Goal: Task Accomplishment & Management: Manage account settings

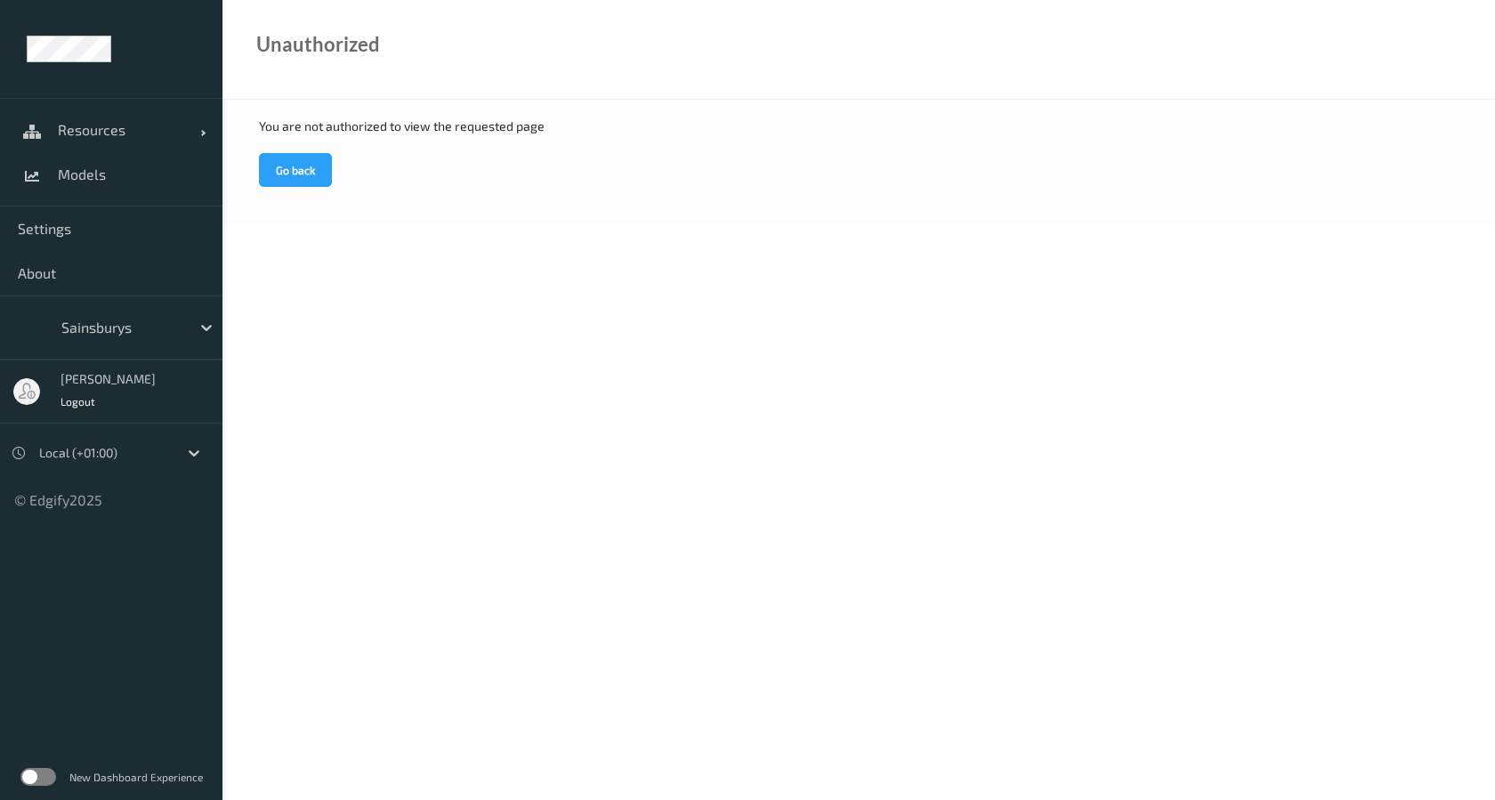
click at [254, 174] on div "You are not authorized to view the requested page Go back" at bounding box center [859, 162] width 1273 height 124
click at [271, 173] on button "Go back" at bounding box center [295, 170] width 73 height 34
click at [290, 164] on button "Go back" at bounding box center [295, 170] width 73 height 34
click at [73, 131] on span "Resources" at bounding box center [129, 130] width 142 height 18
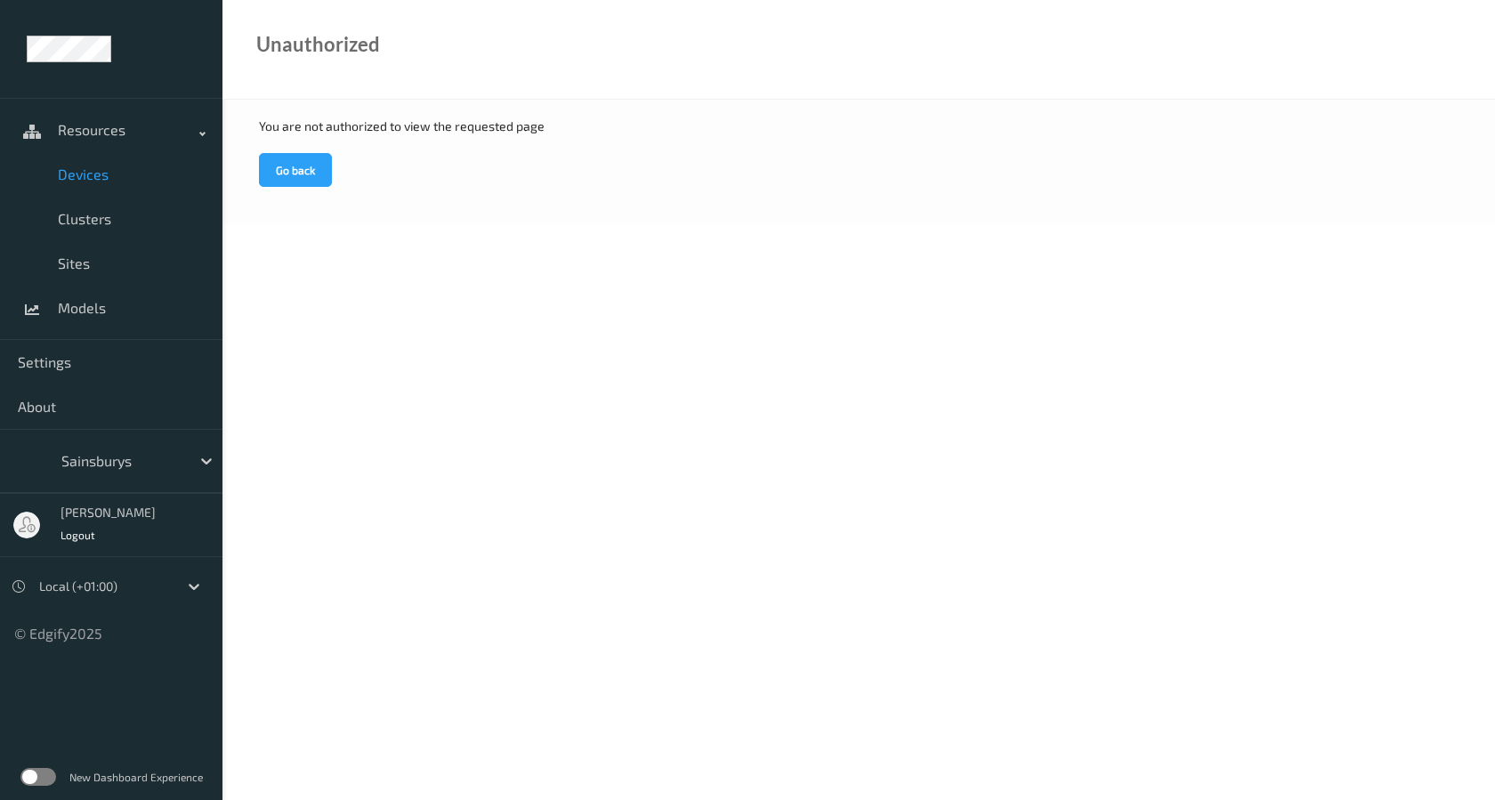
click at [81, 162] on link "Devices" at bounding box center [111, 174] width 223 height 45
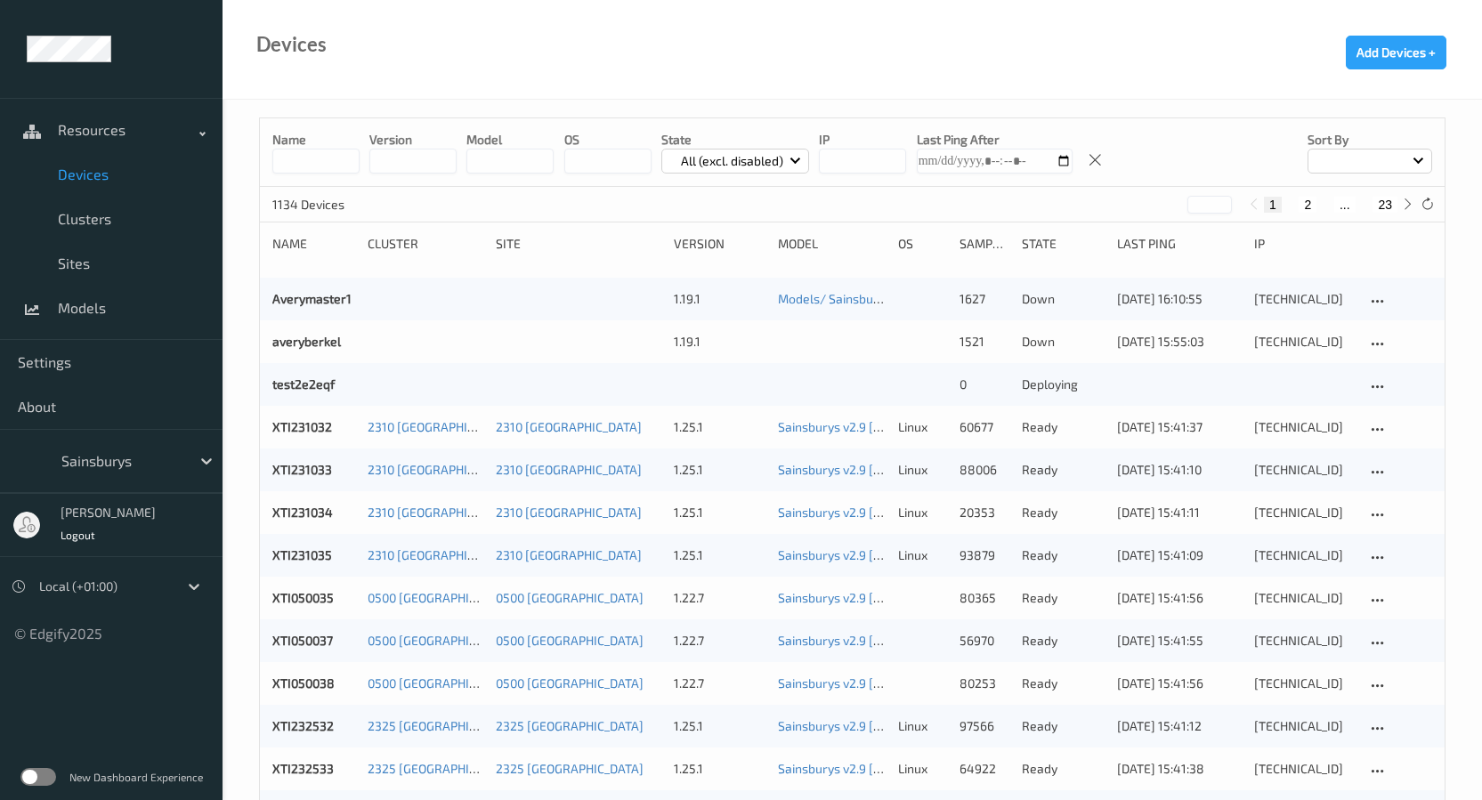
click at [333, 166] on input at bounding box center [315, 161] width 87 height 25
paste input "****"
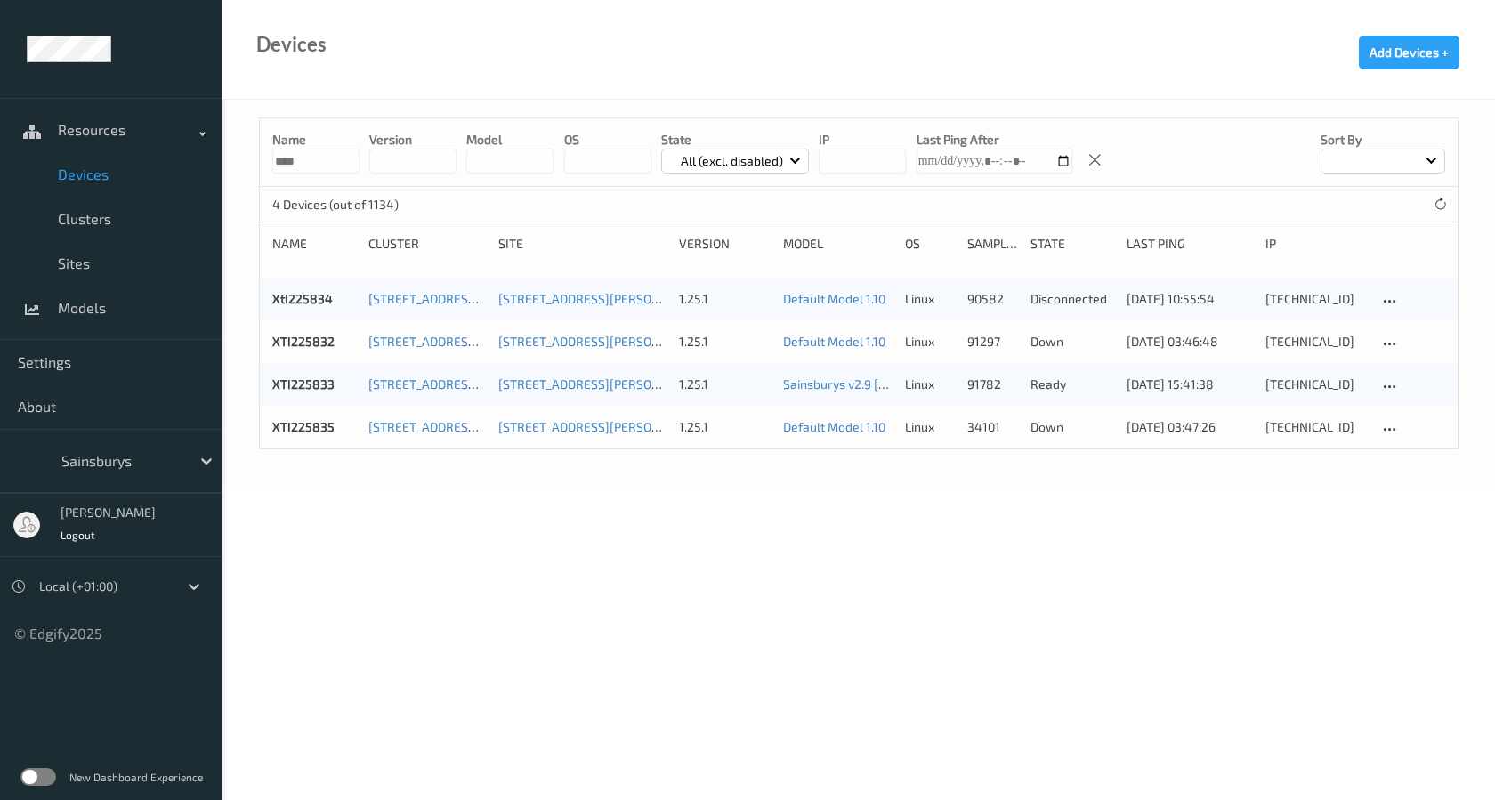
click at [976, 510] on body "Resources Devices Clusters Sites Models Settings About Sainsburys [PERSON_NAME]…" at bounding box center [747, 400] width 1495 height 800
click at [860, 626] on body "Resources Devices Clusters Sites Models Settings About Sainsburys [PERSON_NAME]…" at bounding box center [747, 400] width 1495 height 800
click at [1123, 492] on body "Resources Devices Clusters Sites Models Settings About Sainsburys [PERSON_NAME]…" at bounding box center [747, 400] width 1495 height 800
drag, startPoint x: 312, startPoint y: 160, endPoint x: 194, endPoint y: 158, distance: 117.5
click at [194, 158] on div "Resources Devices Clusters Sites Models Settings About Sainsburys [PERSON_NAME]…" at bounding box center [747, 193] width 1495 height 386
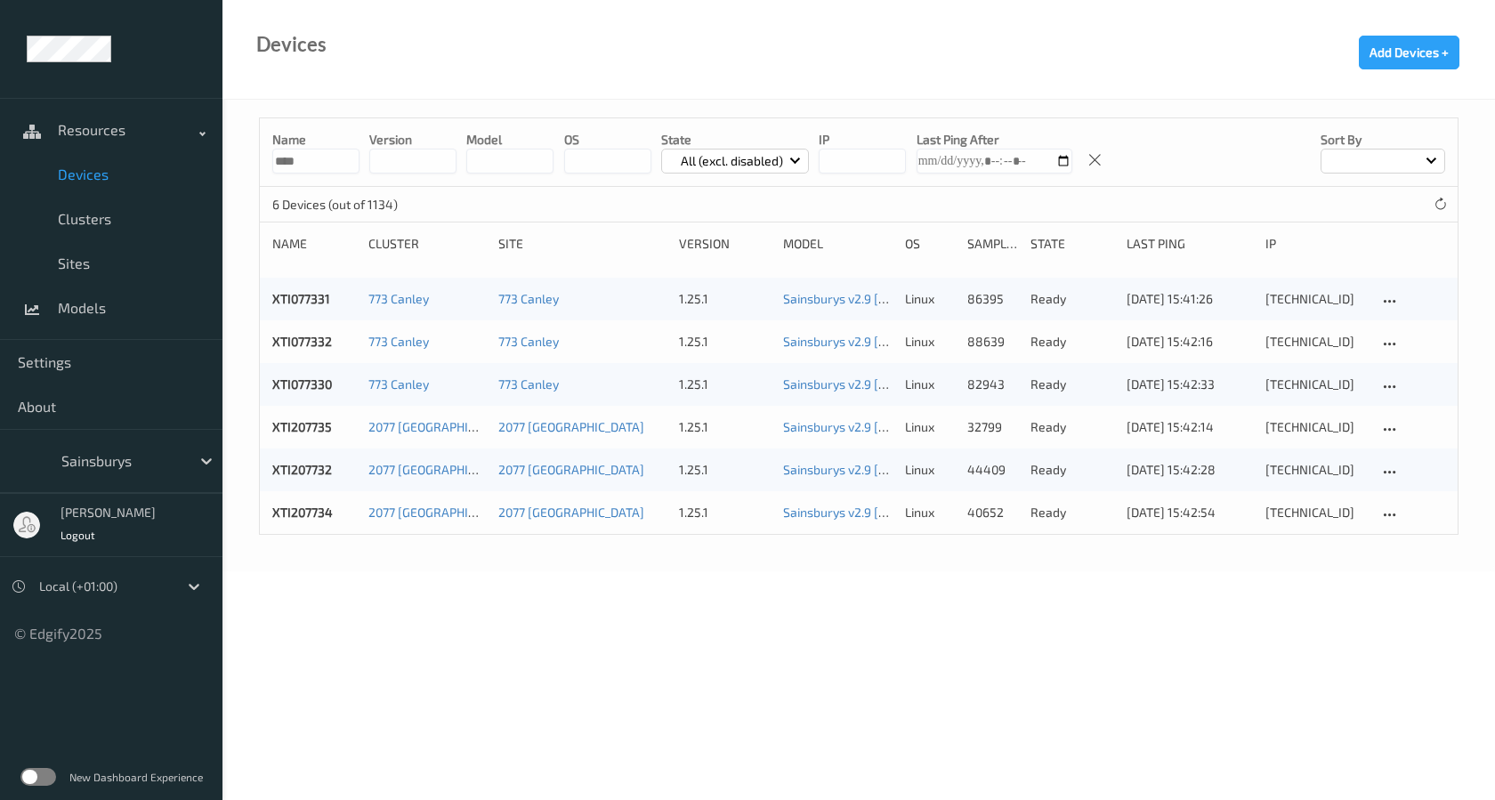
drag, startPoint x: 334, startPoint y: 166, endPoint x: 182, endPoint y: 162, distance: 152.2
click at [185, 162] on div "Resources Devices Clusters Sites Models Settings About Sainsburys [PERSON_NAME]…" at bounding box center [747, 236] width 1495 height 472
paste input
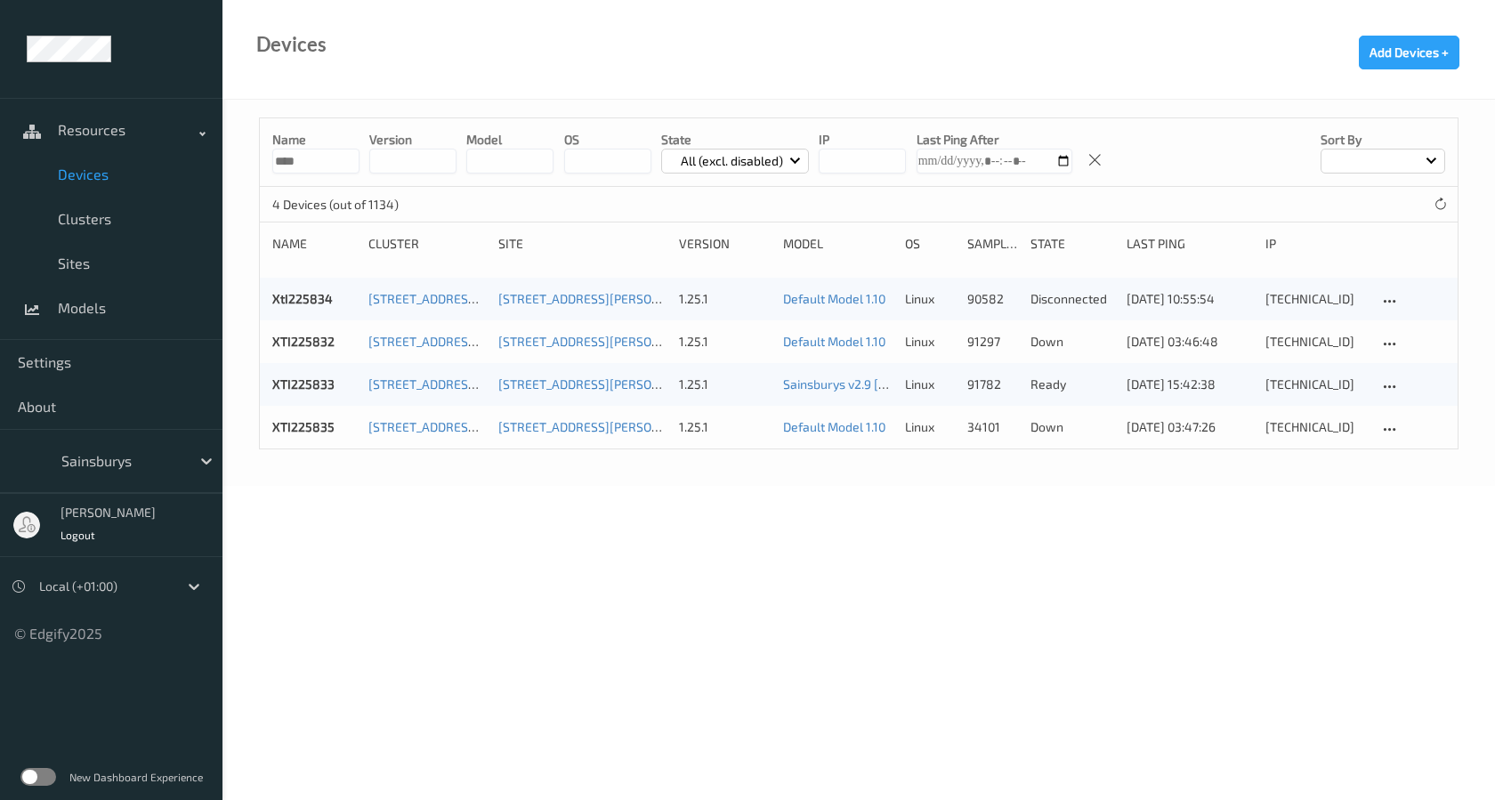
click at [908, 555] on body "Resources Devices Clusters Sites Models Settings About Sainsburys [PERSON_NAME]…" at bounding box center [747, 400] width 1495 height 800
drag, startPoint x: 330, startPoint y: 170, endPoint x: 161, endPoint y: 169, distance: 169.1
click at [161, 169] on div "Resources Devices Clusters Sites Models Settings About Sainsburys [PERSON_NAME]…" at bounding box center [747, 193] width 1495 height 386
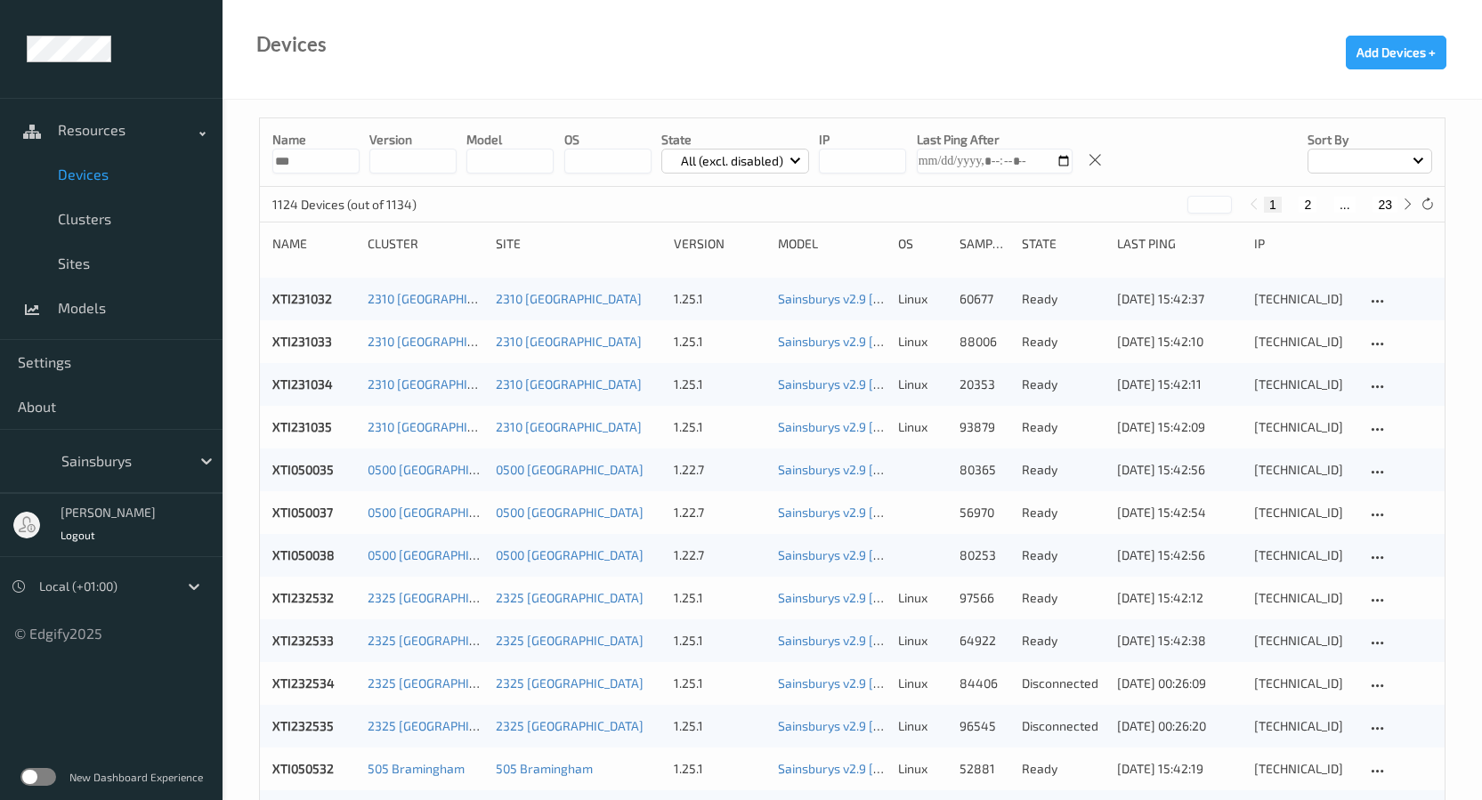
click at [804, 239] on div "Model" at bounding box center [832, 244] width 108 height 18
drag, startPoint x: 304, startPoint y: 158, endPoint x: 264, endPoint y: 155, distance: 40.2
click at [265, 155] on div "Name *** version model OS State All (excl. disabled) IP Last Ping After Sort by" at bounding box center [852, 152] width 1185 height 69
paste input "*"
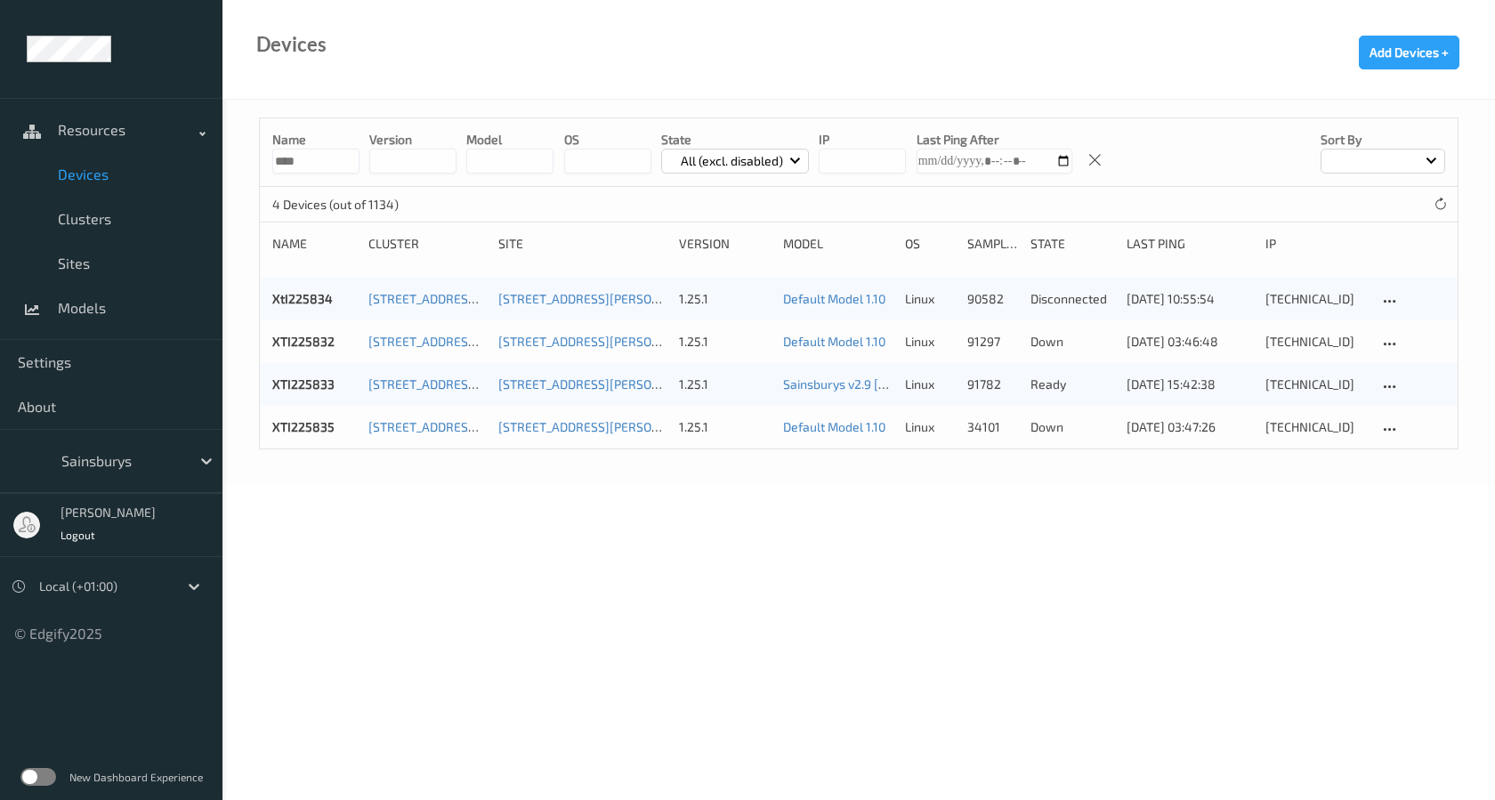
type input "****"
drag, startPoint x: 318, startPoint y: 164, endPoint x: 209, endPoint y: 167, distance: 108.6
click at [211, 167] on div "Resources Devices Clusters Sites Models Settings About Sainsburys [PERSON_NAME]…" at bounding box center [747, 193] width 1495 height 386
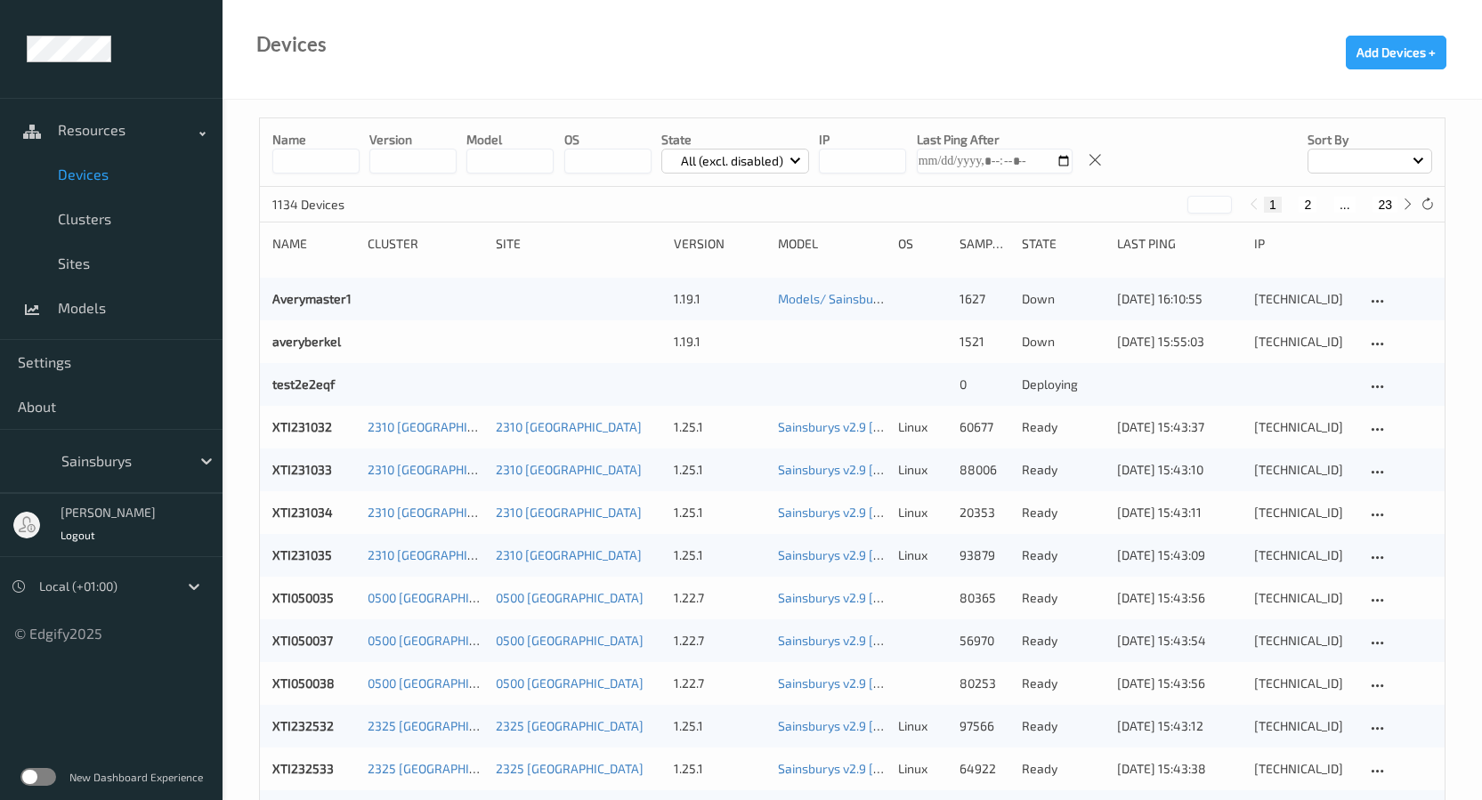
click at [322, 164] on input at bounding box center [315, 161] width 87 height 25
paste input "****"
type input "****"
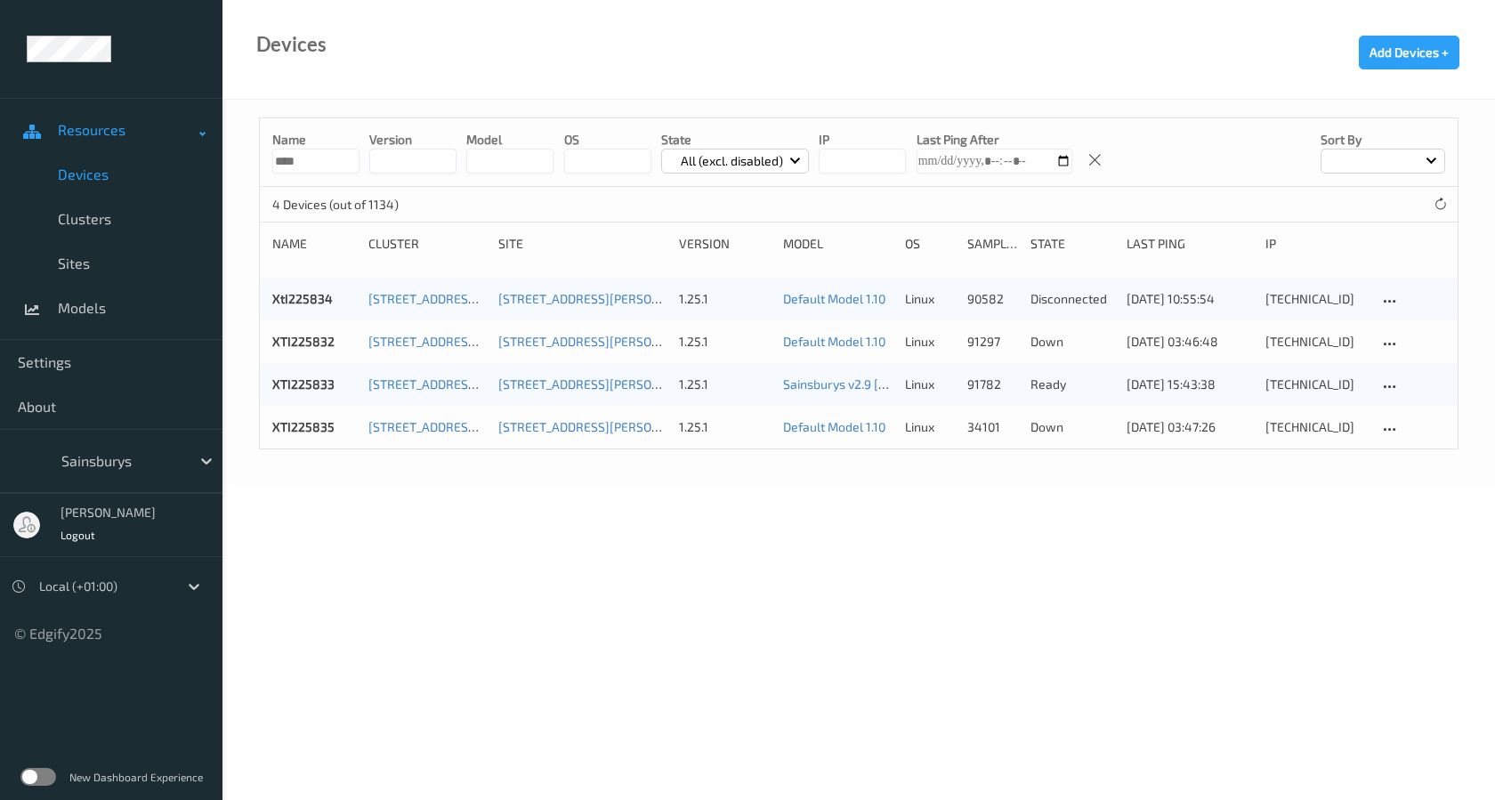
drag, startPoint x: 305, startPoint y: 166, endPoint x: 75, endPoint y: 142, distance: 231.9
click at [75, 142] on div "Resources Devices Clusters Sites Models Settings About Sainsburys [PERSON_NAME]…" at bounding box center [747, 193] width 1495 height 386
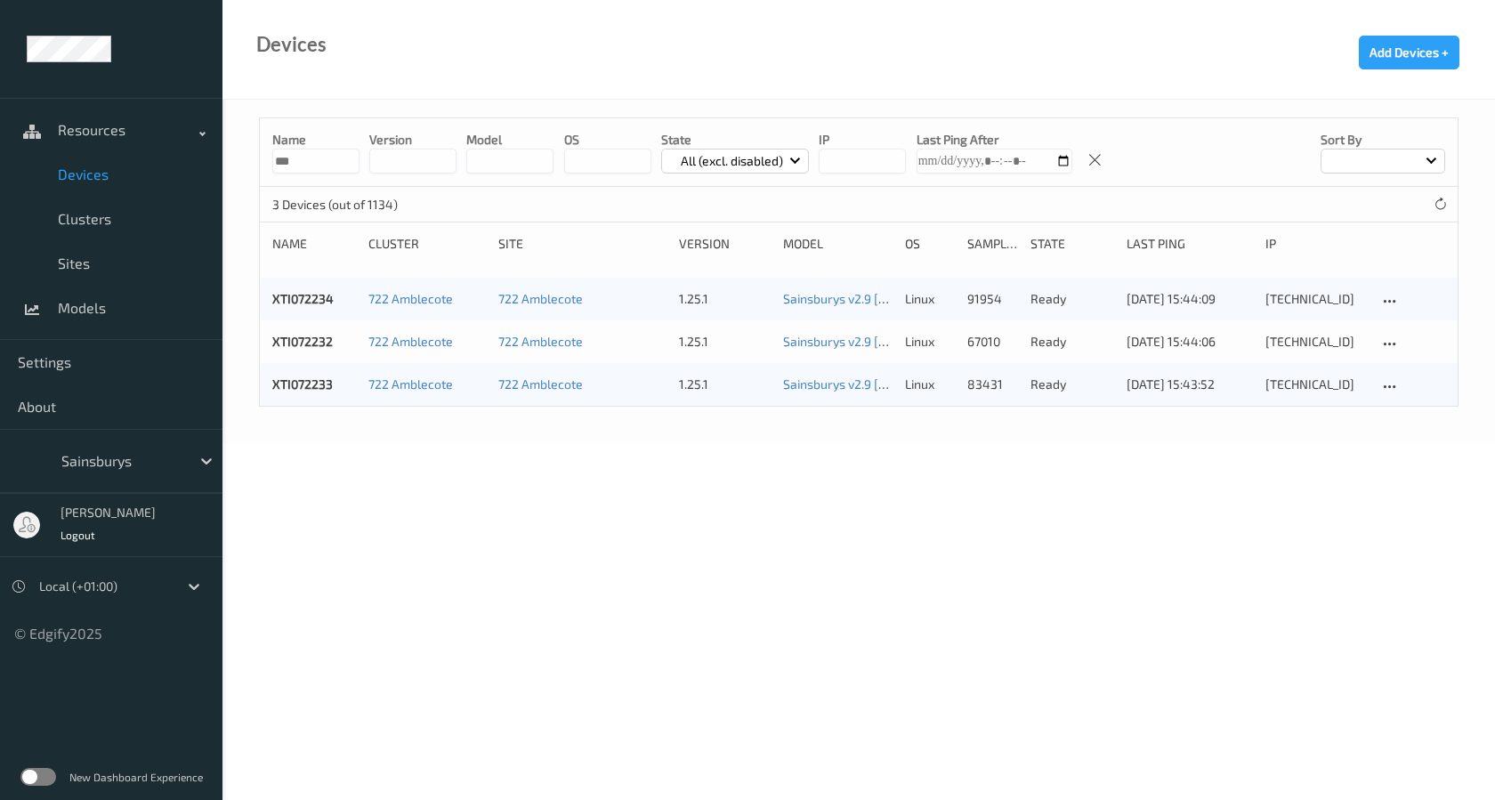
click at [831, 529] on body "Resources Devices Clusters Sites Models Settings About Sainsburys [PERSON_NAME]…" at bounding box center [747, 400] width 1495 height 800
drag, startPoint x: 312, startPoint y: 157, endPoint x: 184, endPoint y: 143, distance: 128.0
click at [186, 143] on div "Resources Devices Clusters Sites Models Settings About Sainsburys [PERSON_NAME]…" at bounding box center [747, 172] width 1495 height 344
type input "*"
type input "***"
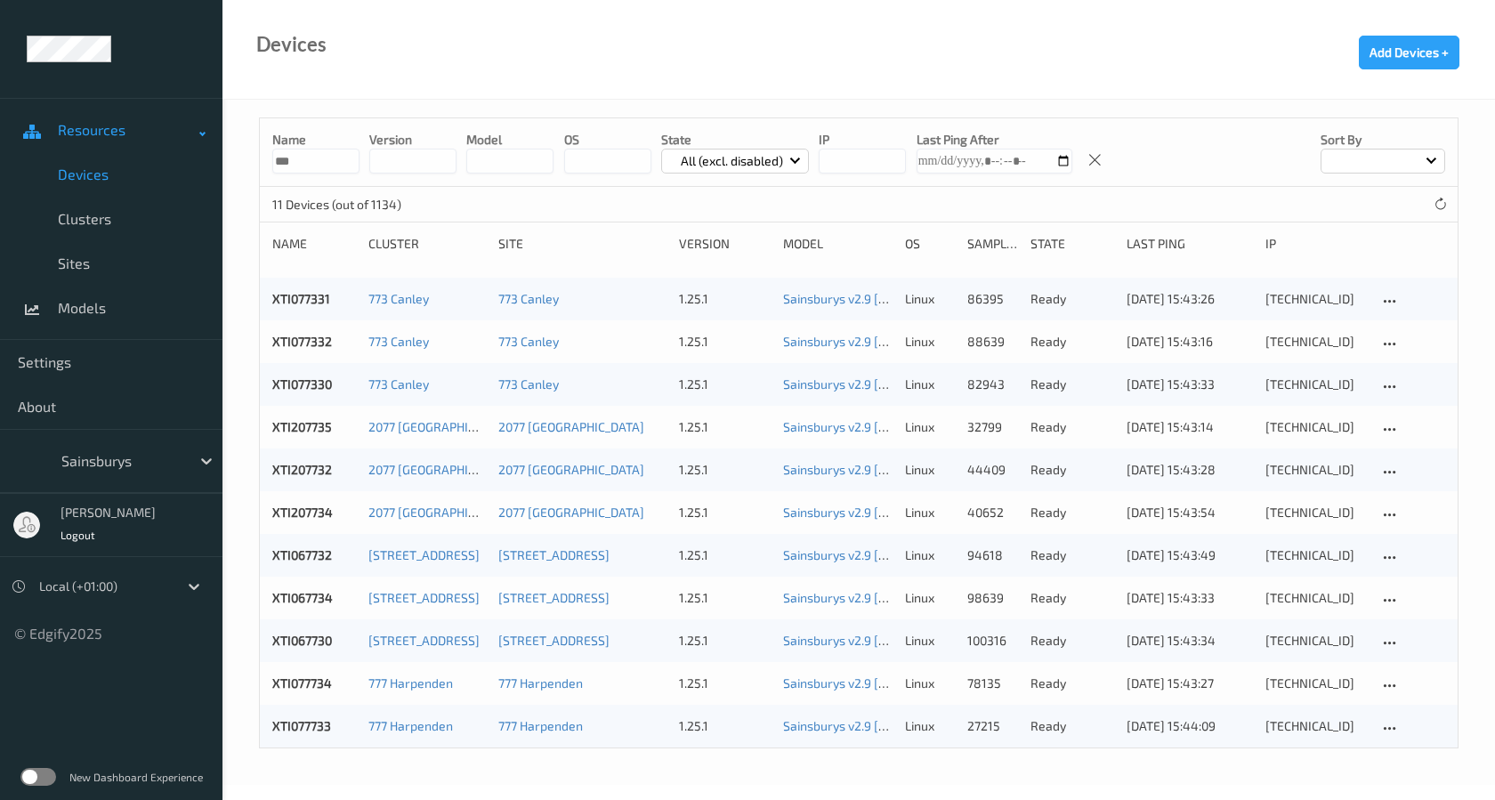
drag, startPoint x: 344, startPoint y: 166, endPoint x: 112, endPoint y: 147, distance: 232.2
click at [112, 147] on div "Resources Devices Clusters Sites Models Settings About Sainsburys [PERSON_NAME]…" at bounding box center [747, 342] width 1495 height 685
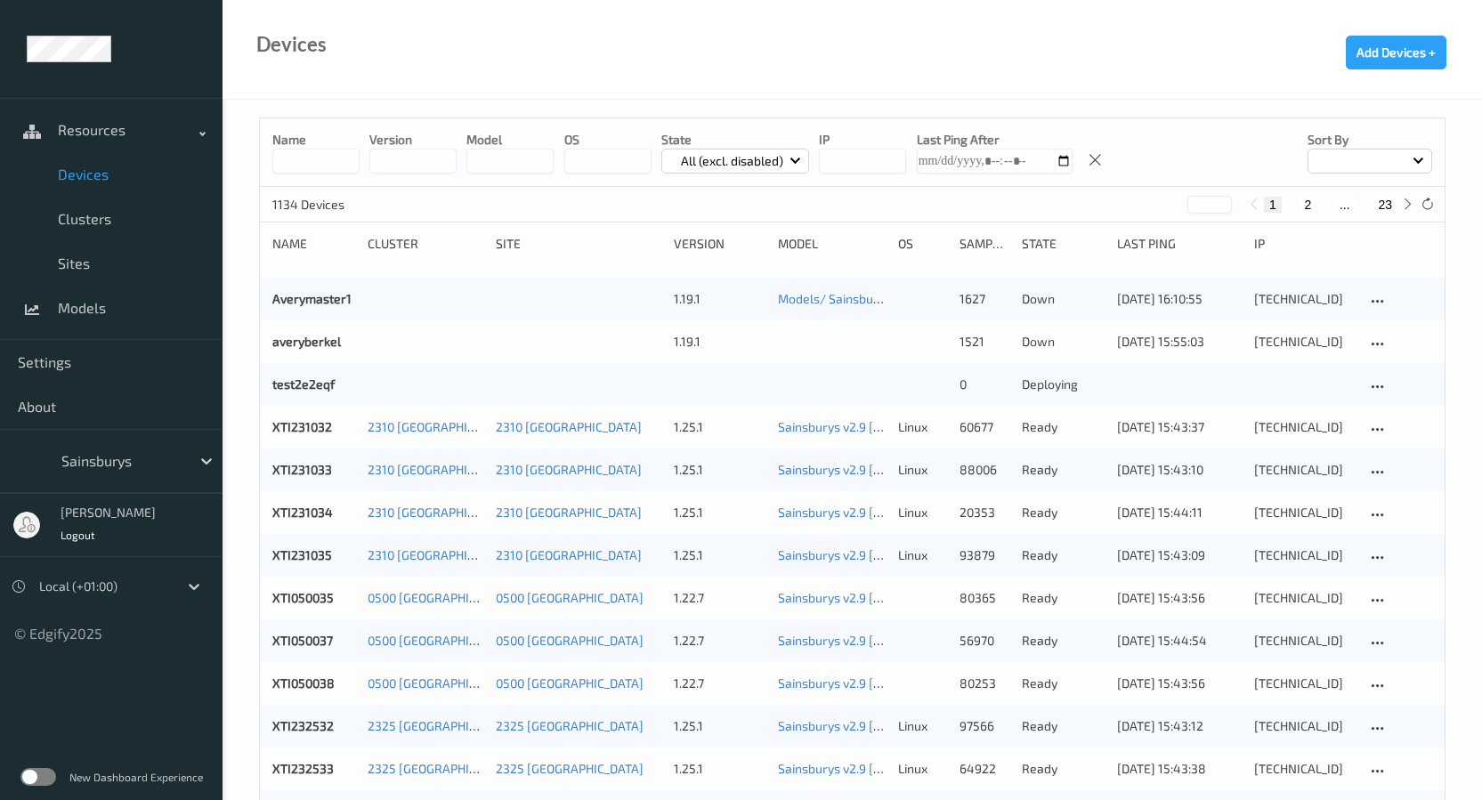
click at [1040, 243] on div "State" at bounding box center [1063, 244] width 83 height 18
click at [1353, 152] on div at bounding box center [1370, 161] width 125 height 25
click at [1262, 142] on div "Name version model OS State All (excl. disabled) IP Last Ping After Sort by Nam…" at bounding box center [852, 152] width 1185 height 69
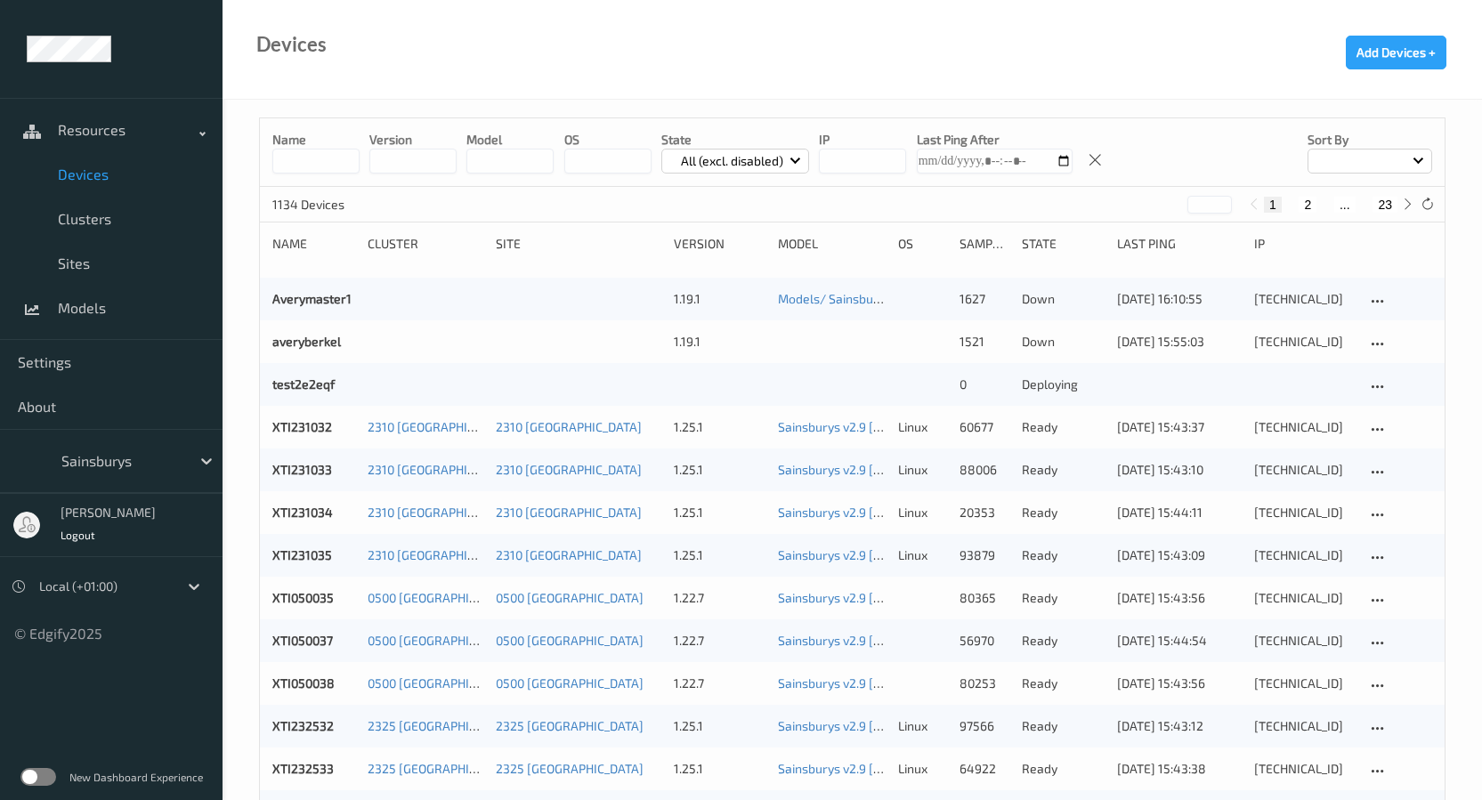
click at [1311, 206] on button "2" at bounding box center [1308, 205] width 18 height 16
type input "*"
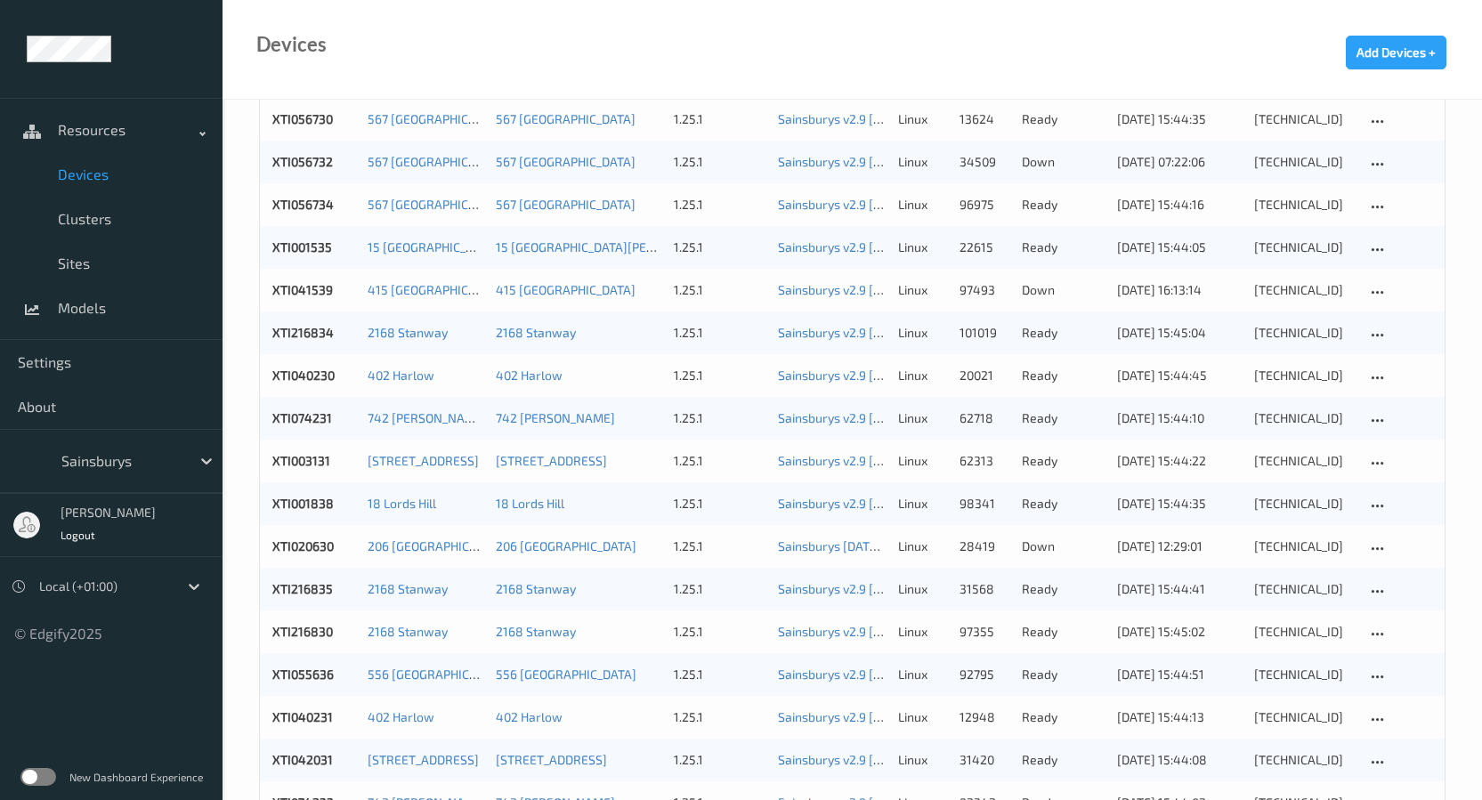
scroll to position [960, 0]
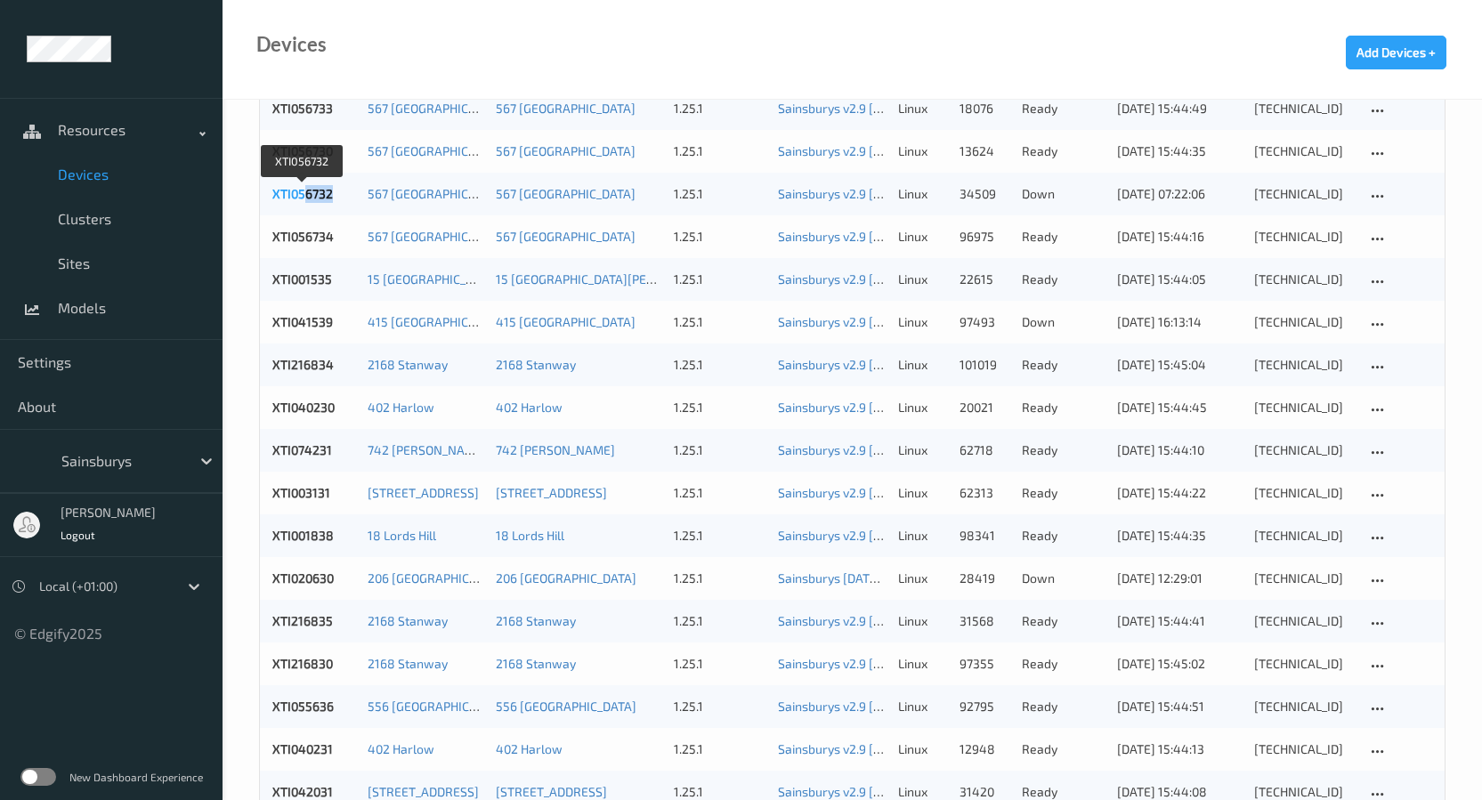
drag, startPoint x: 338, startPoint y: 193, endPoint x: 302, endPoint y: 200, distance: 37.2
click at [302, 200] on div "XTI056732" at bounding box center [313, 194] width 83 height 18
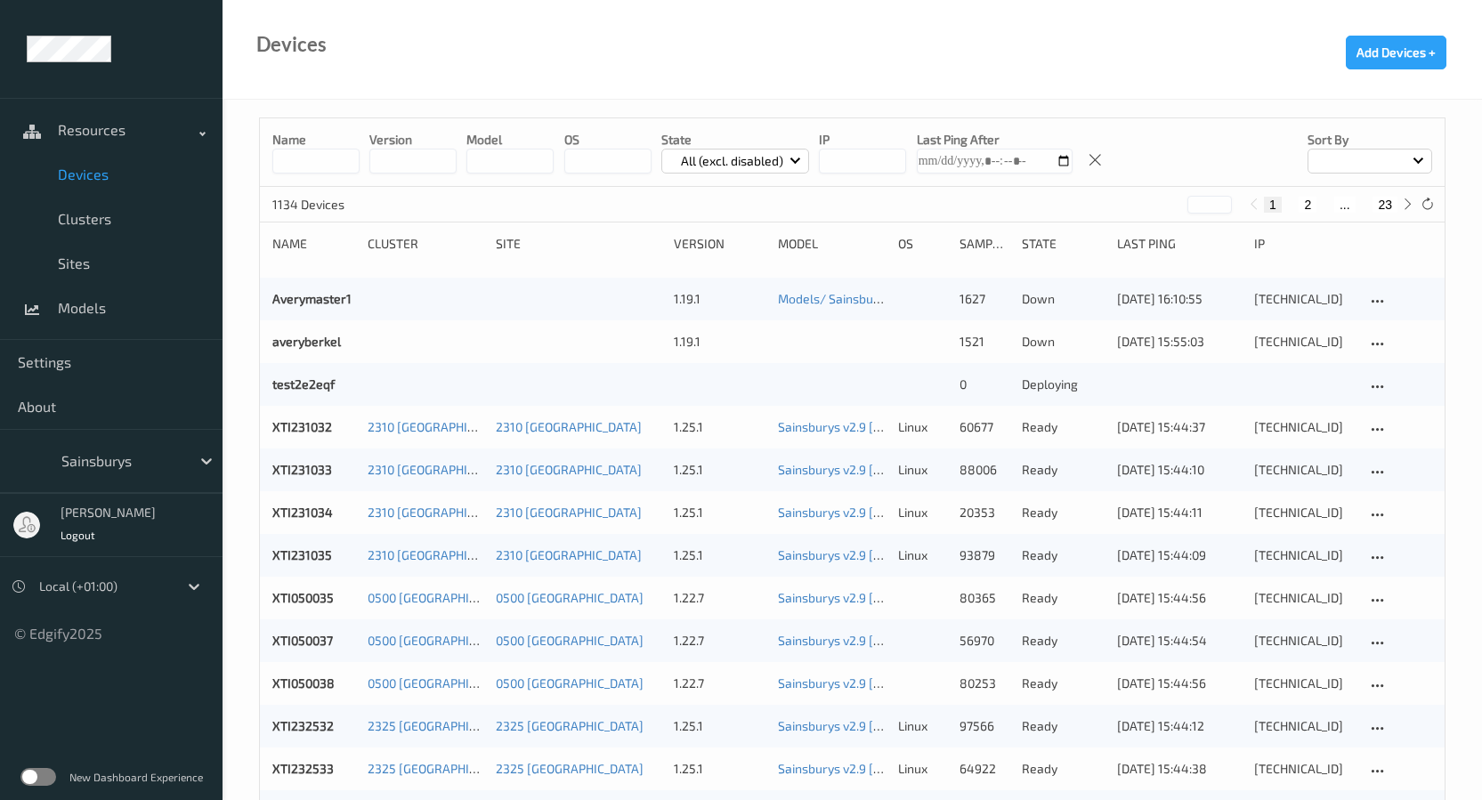
click at [324, 154] on input at bounding box center [315, 161] width 87 height 25
paste input "****"
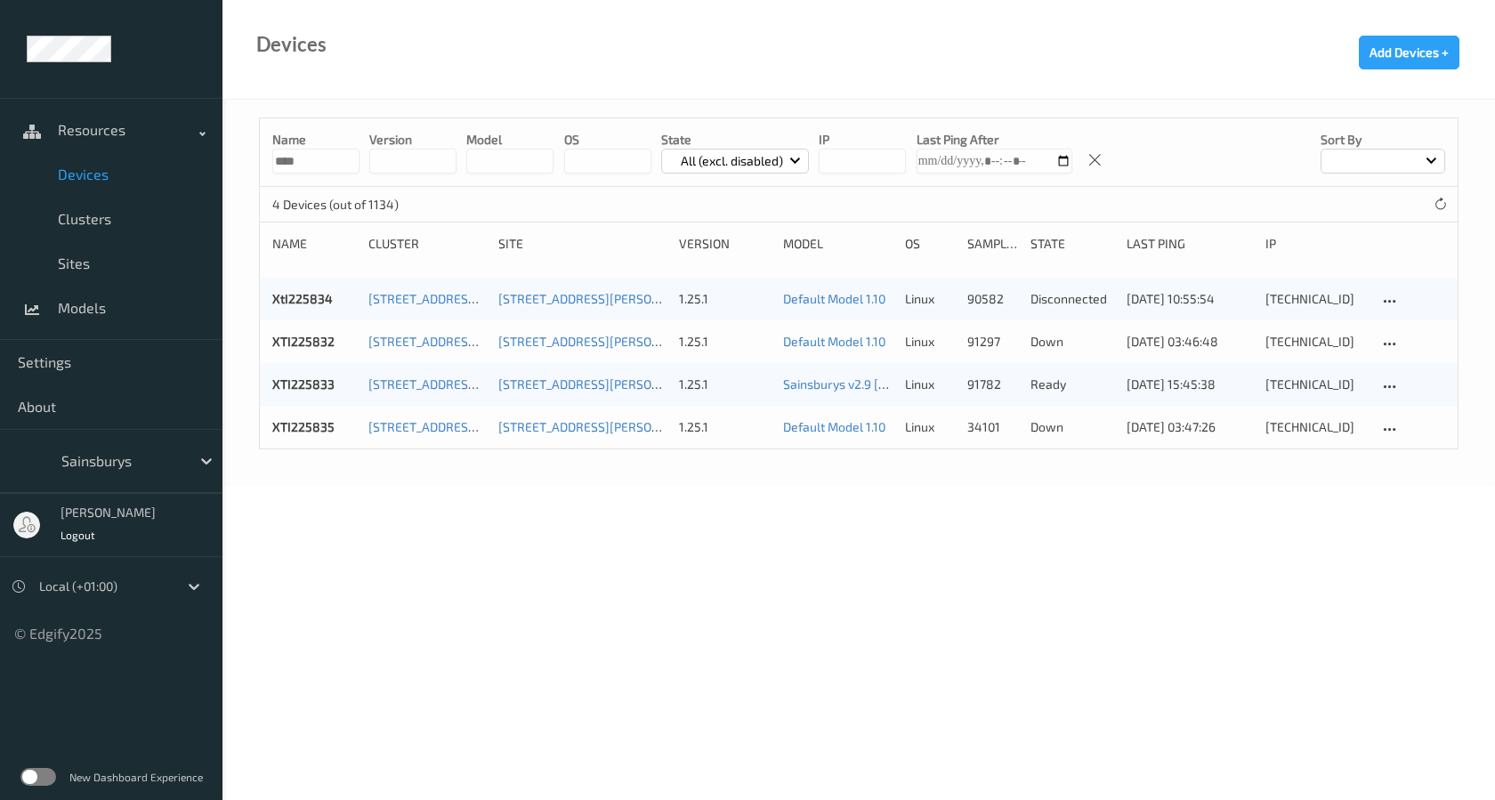
type input "****"
drag, startPoint x: 995, startPoint y: 558, endPoint x: 1012, endPoint y: 521, distance: 41.0
click at [995, 558] on body "Resources Devices Clusters Sites Models Settings About Sainsburys [PERSON_NAME]…" at bounding box center [747, 400] width 1495 height 800
click at [1053, 298] on p "disconnected" at bounding box center [1073, 299] width 84 height 18
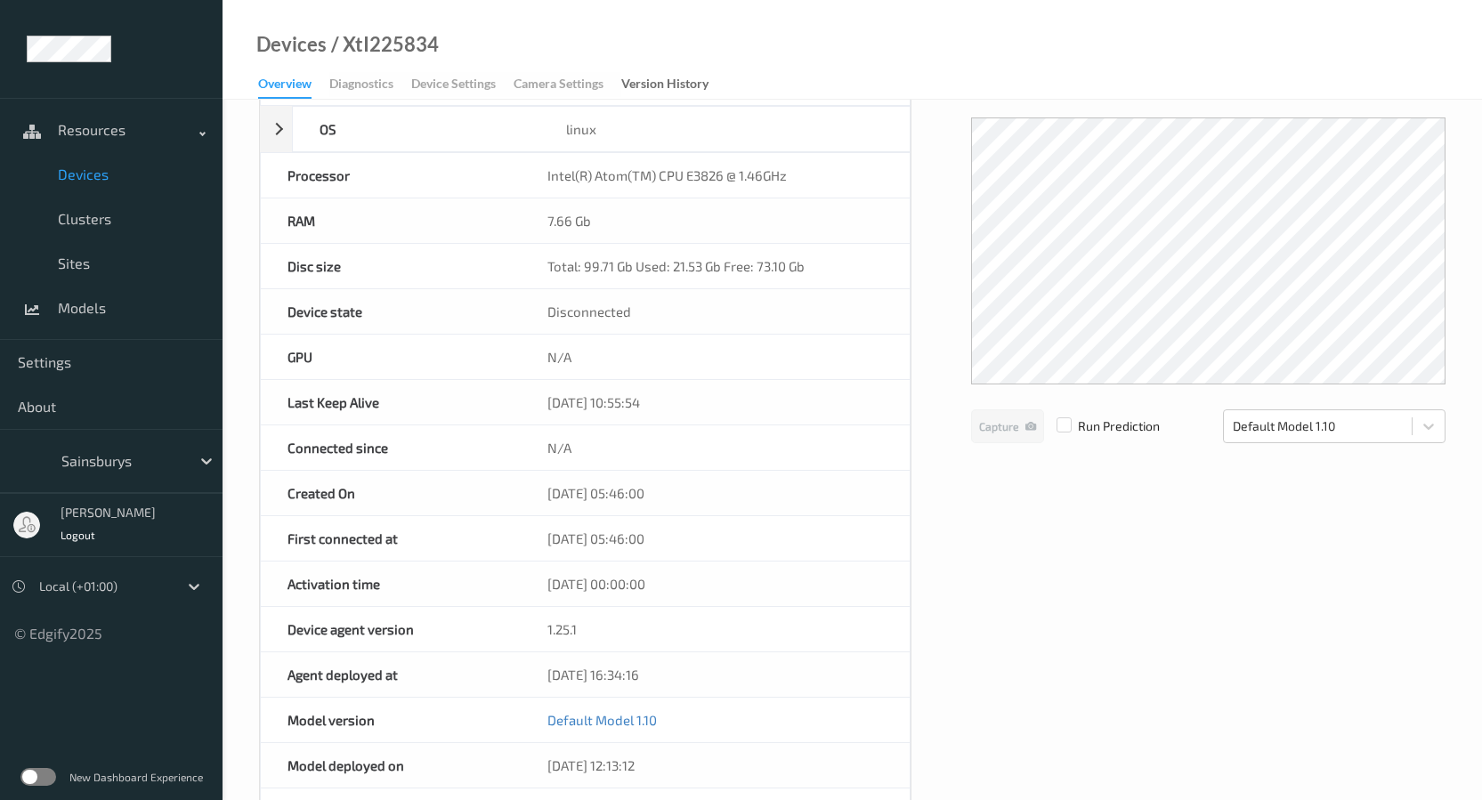
scroll to position [178, 0]
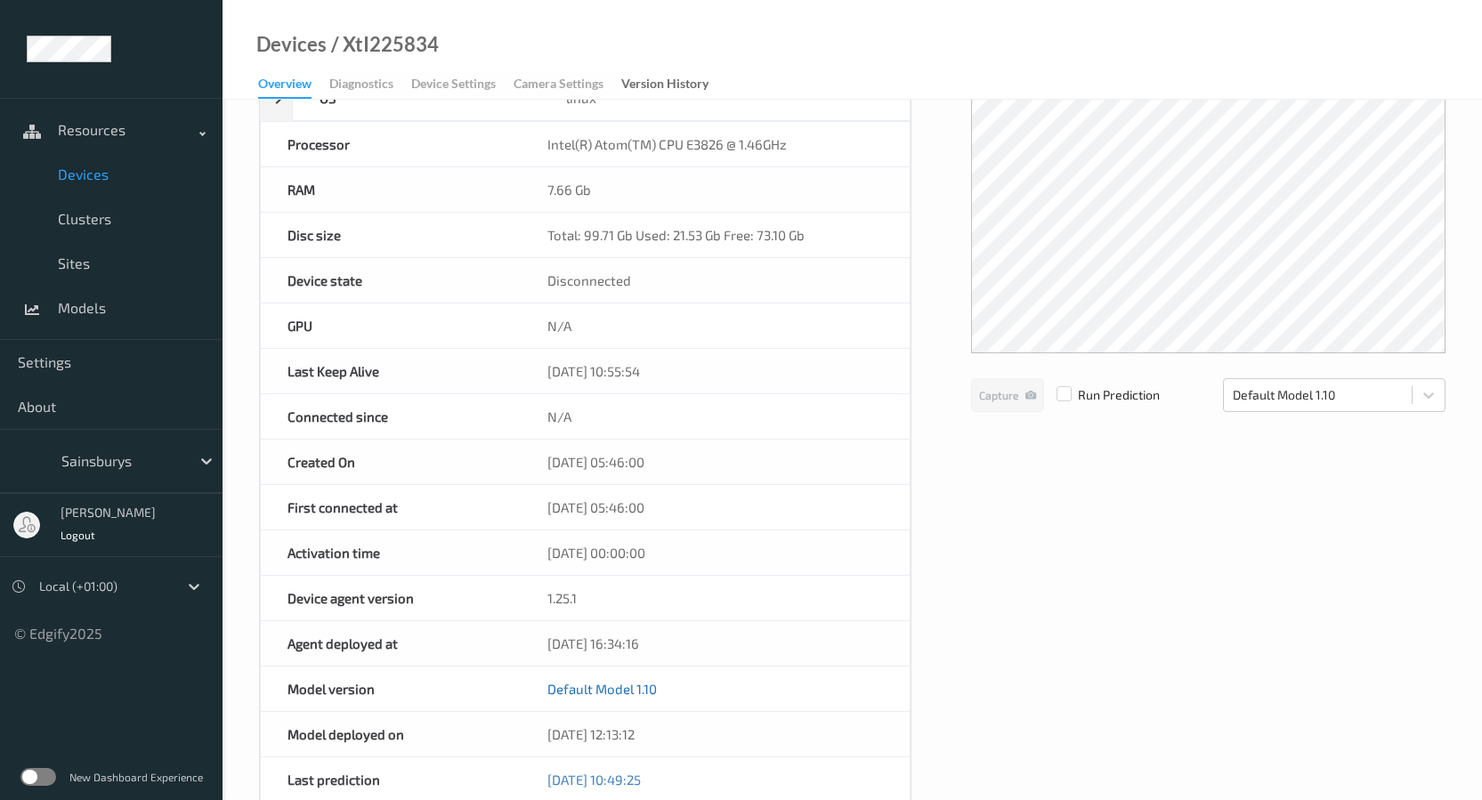
click at [630, 692] on link "Default Model 1.10" at bounding box center [601, 689] width 109 height 16
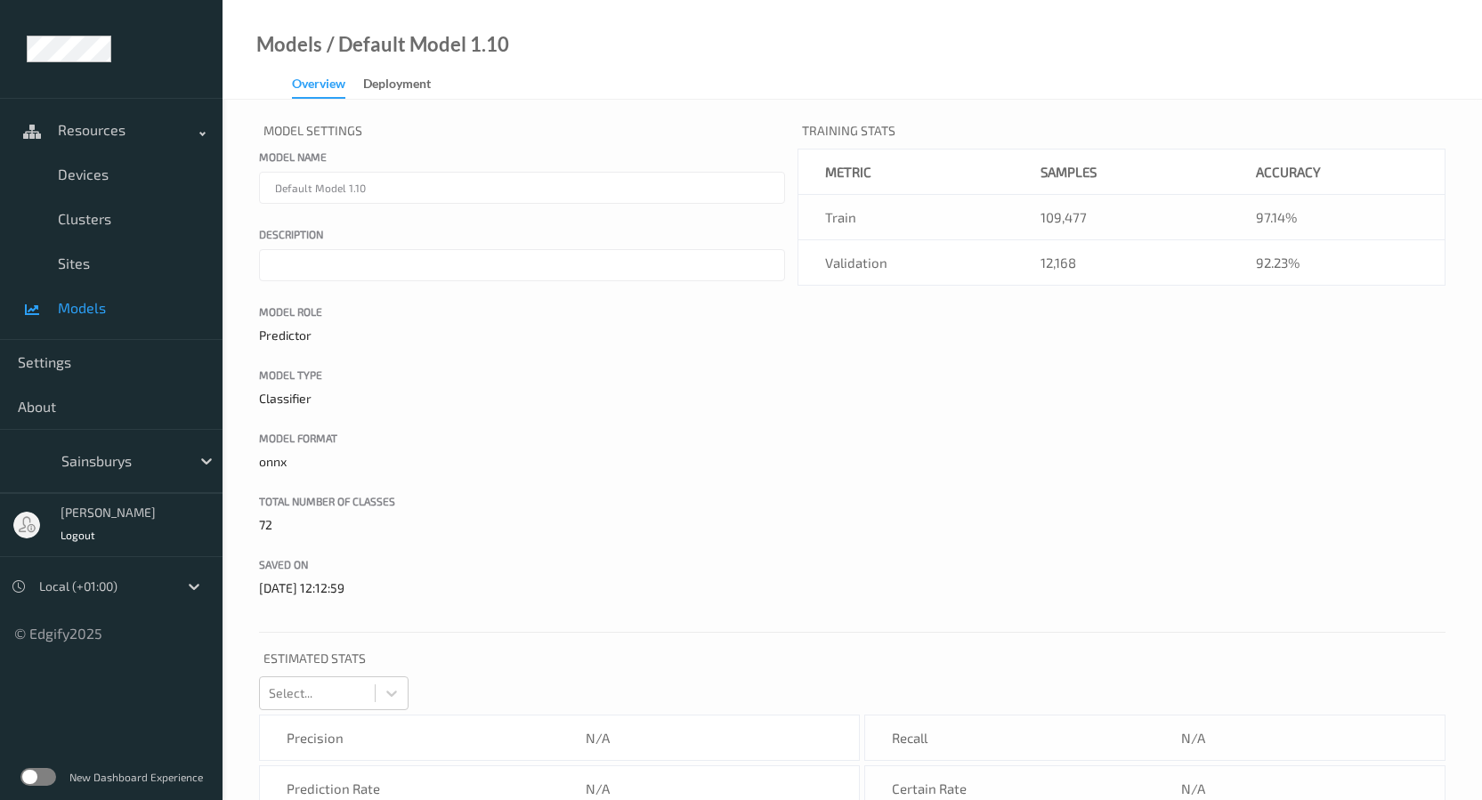
click at [411, 74] on link "Deployment" at bounding box center [405, 84] width 85 height 25
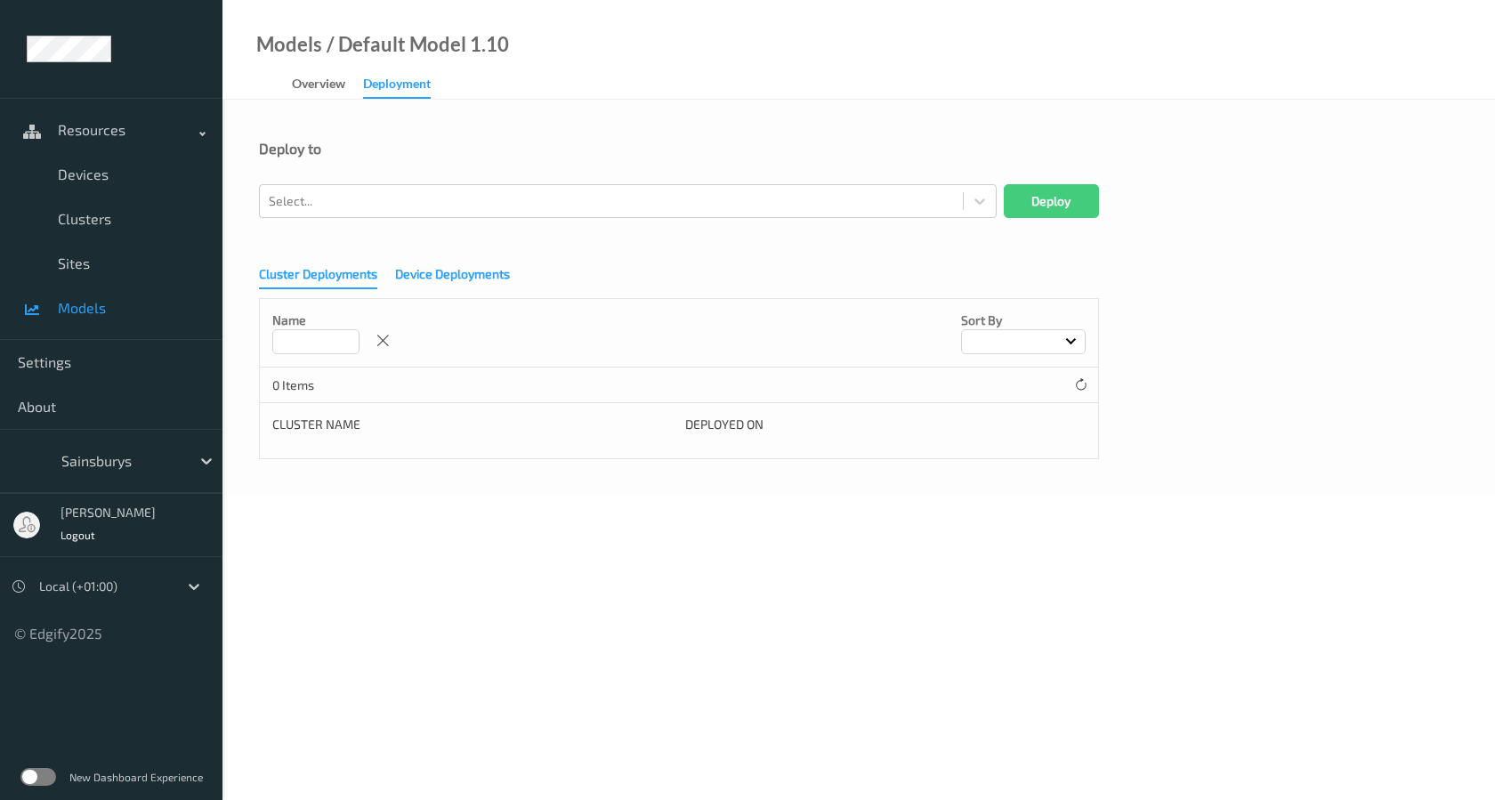
click at [409, 280] on div "Device Deployments" at bounding box center [452, 276] width 115 height 22
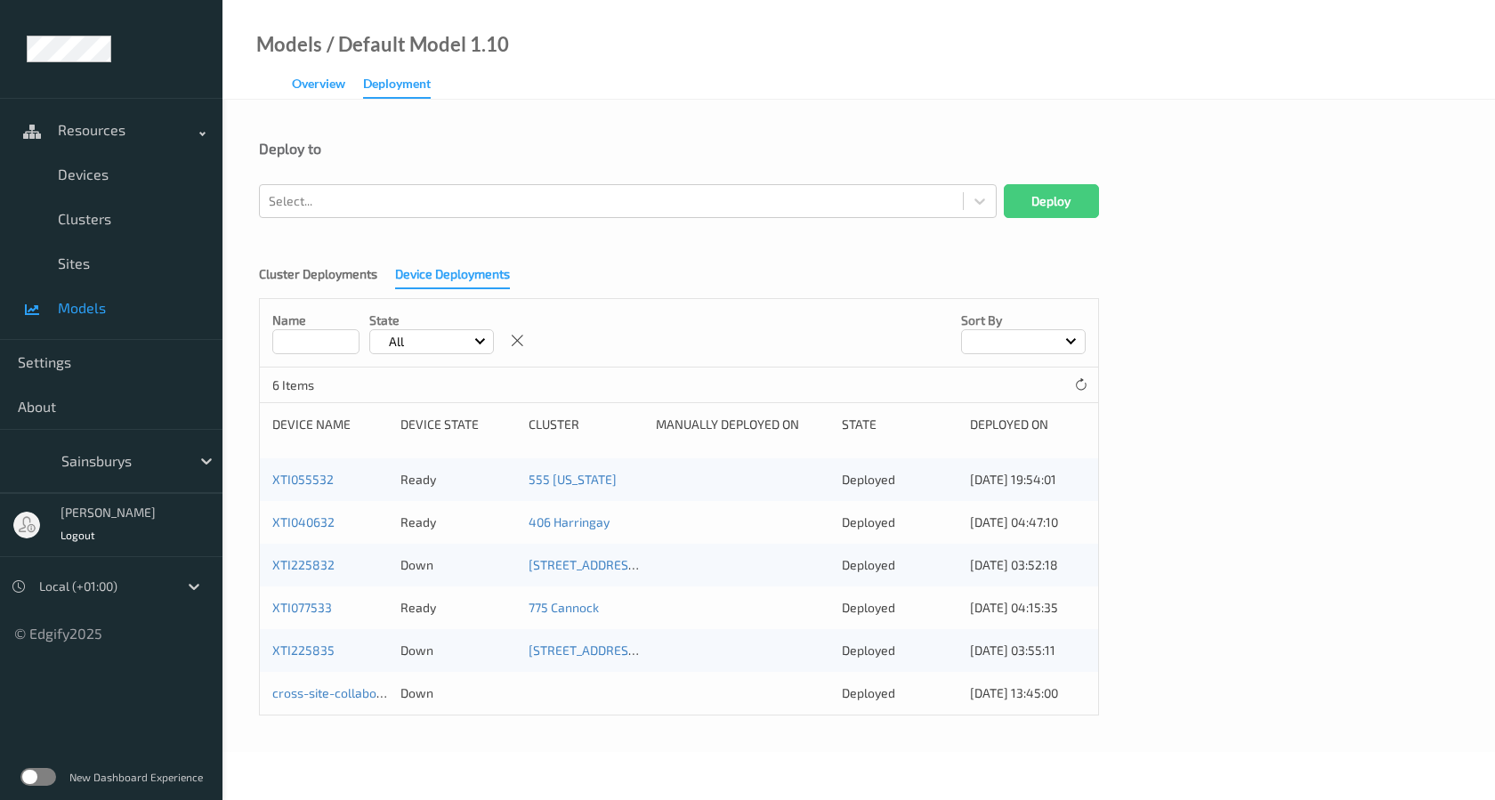
click at [314, 84] on div "Overview" at bounding box center [318, 86] width 53 height 22
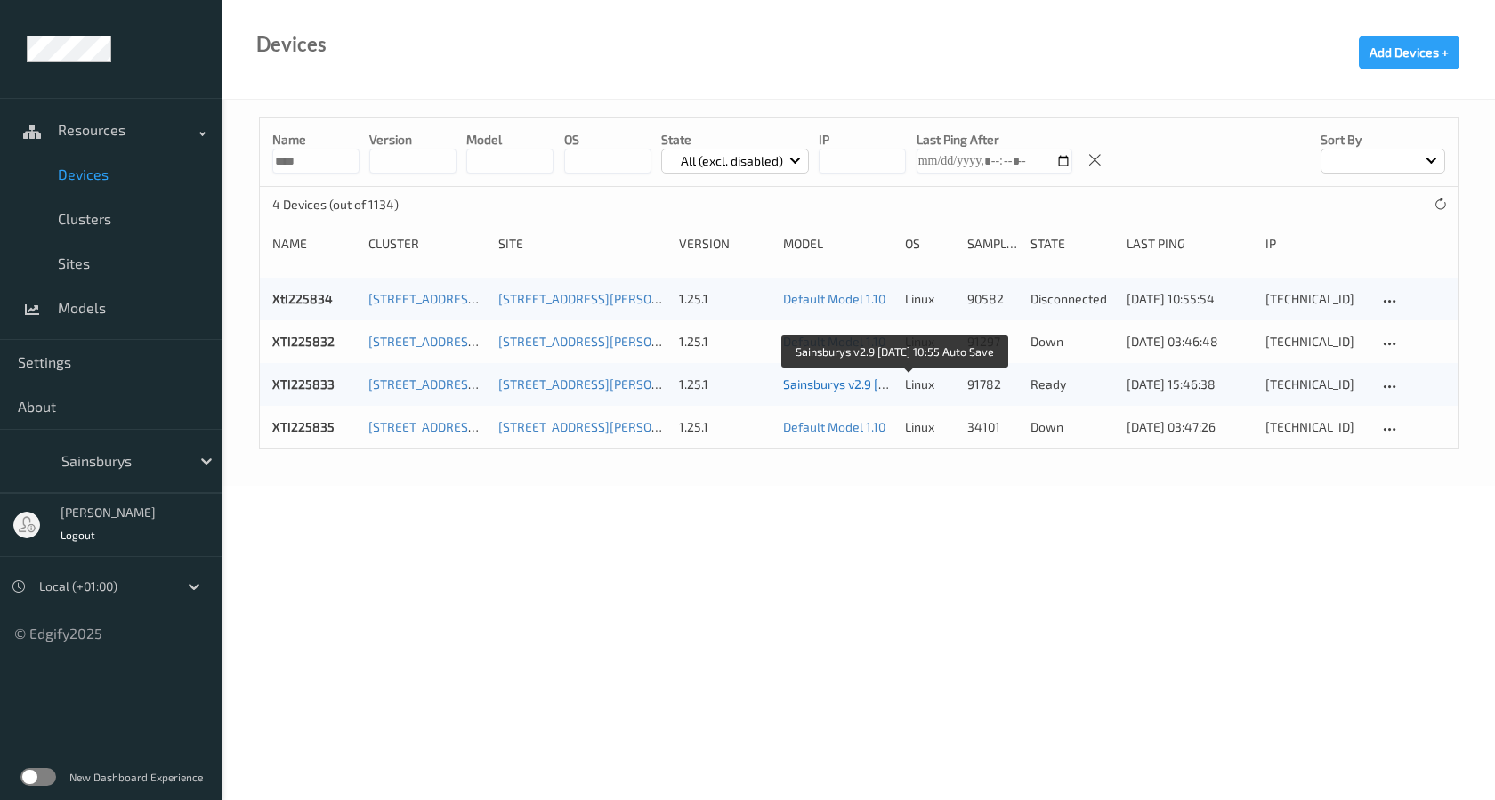
click at [835, 389] on link "Sainsburys v2.9 [DATE] 10:55 Auto Save" at bounding box center [893, 384] width 221 height 15
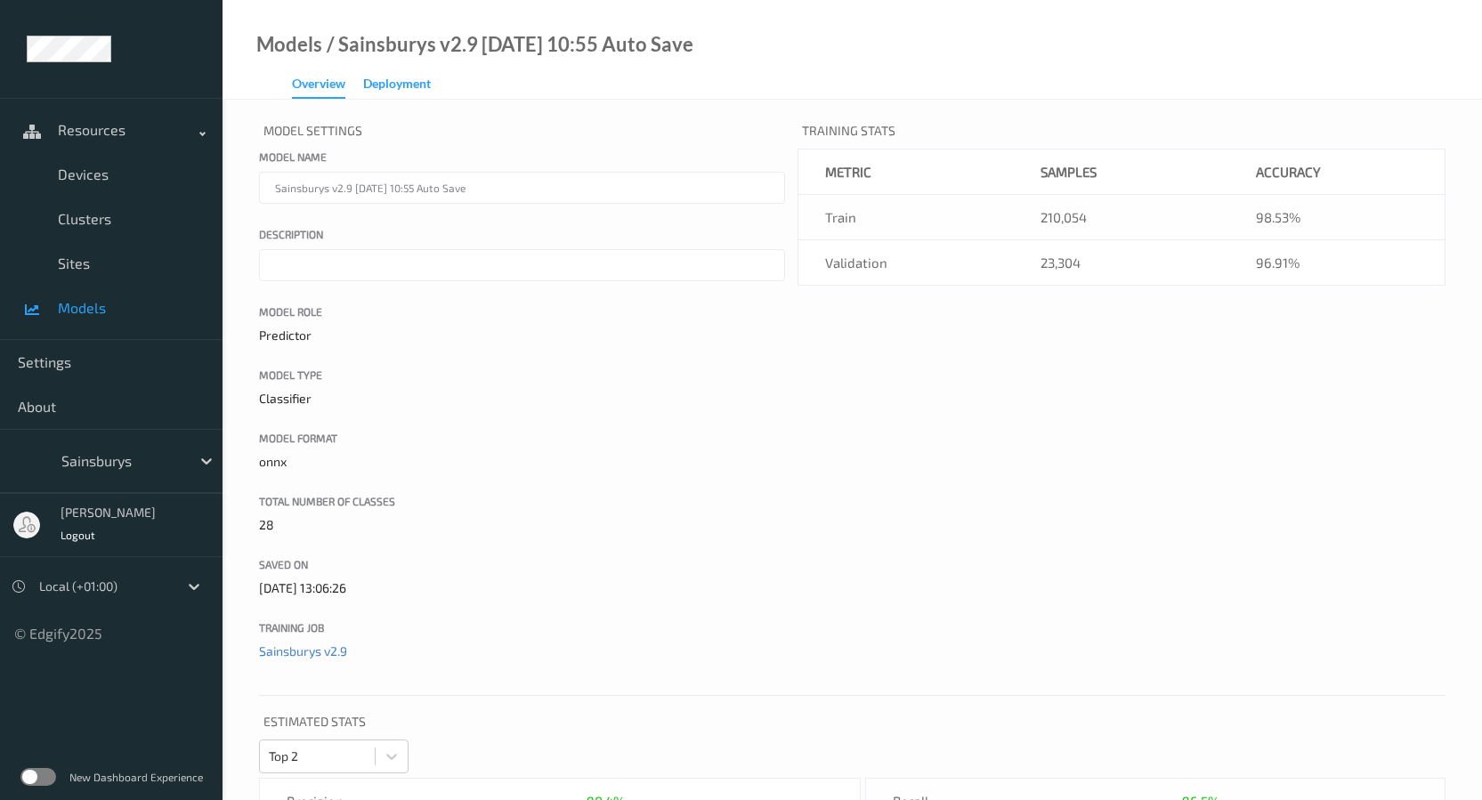
click at [377, 85] on div "Deployment" at bounding box center [397, 86] width 68 height 22
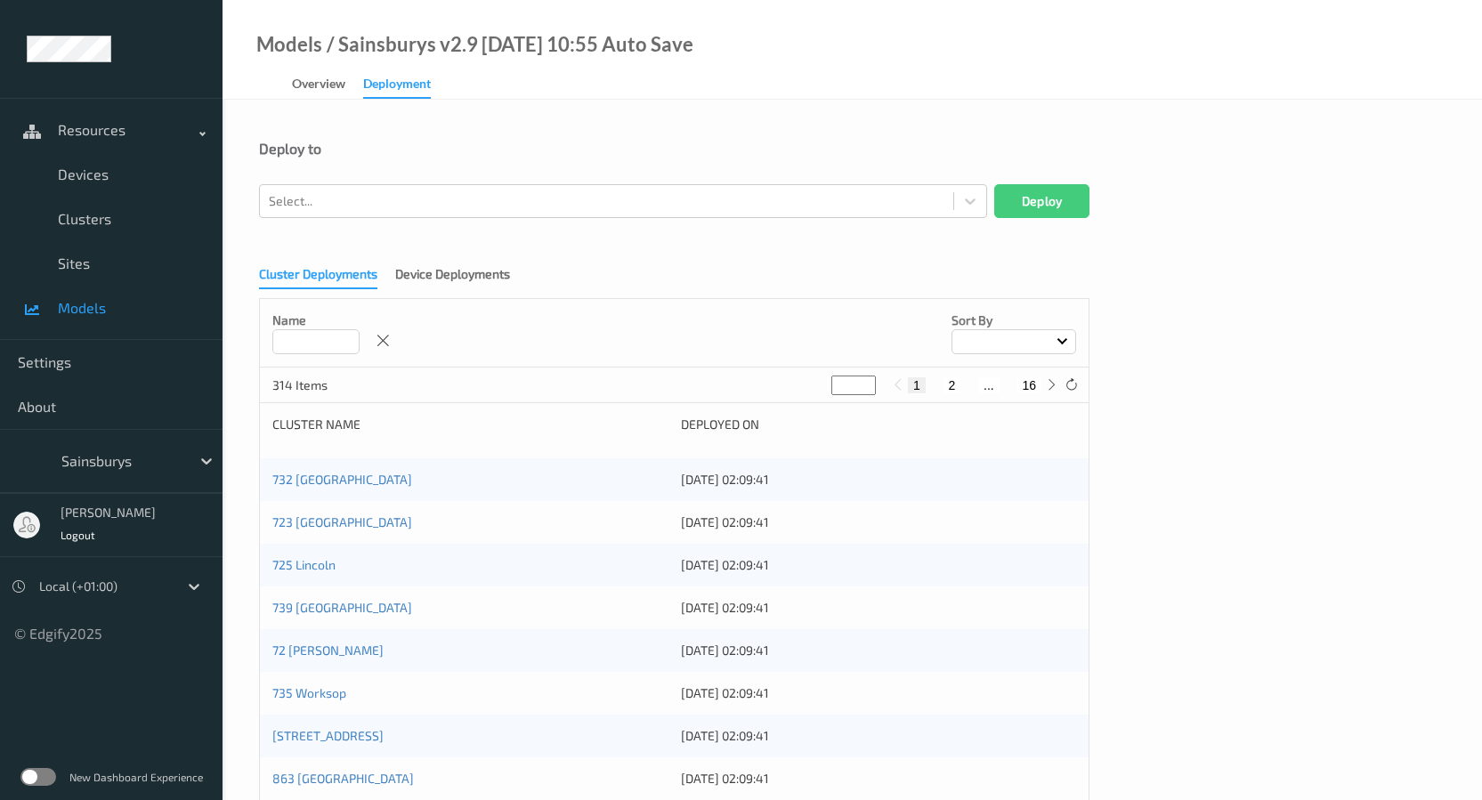
click at [407, 182] on div "Deploy to" at bounding box center [852, 162] width 1186 height 45
click at [403, 190] on div at bounding box center [607, 200] width 676 height 21
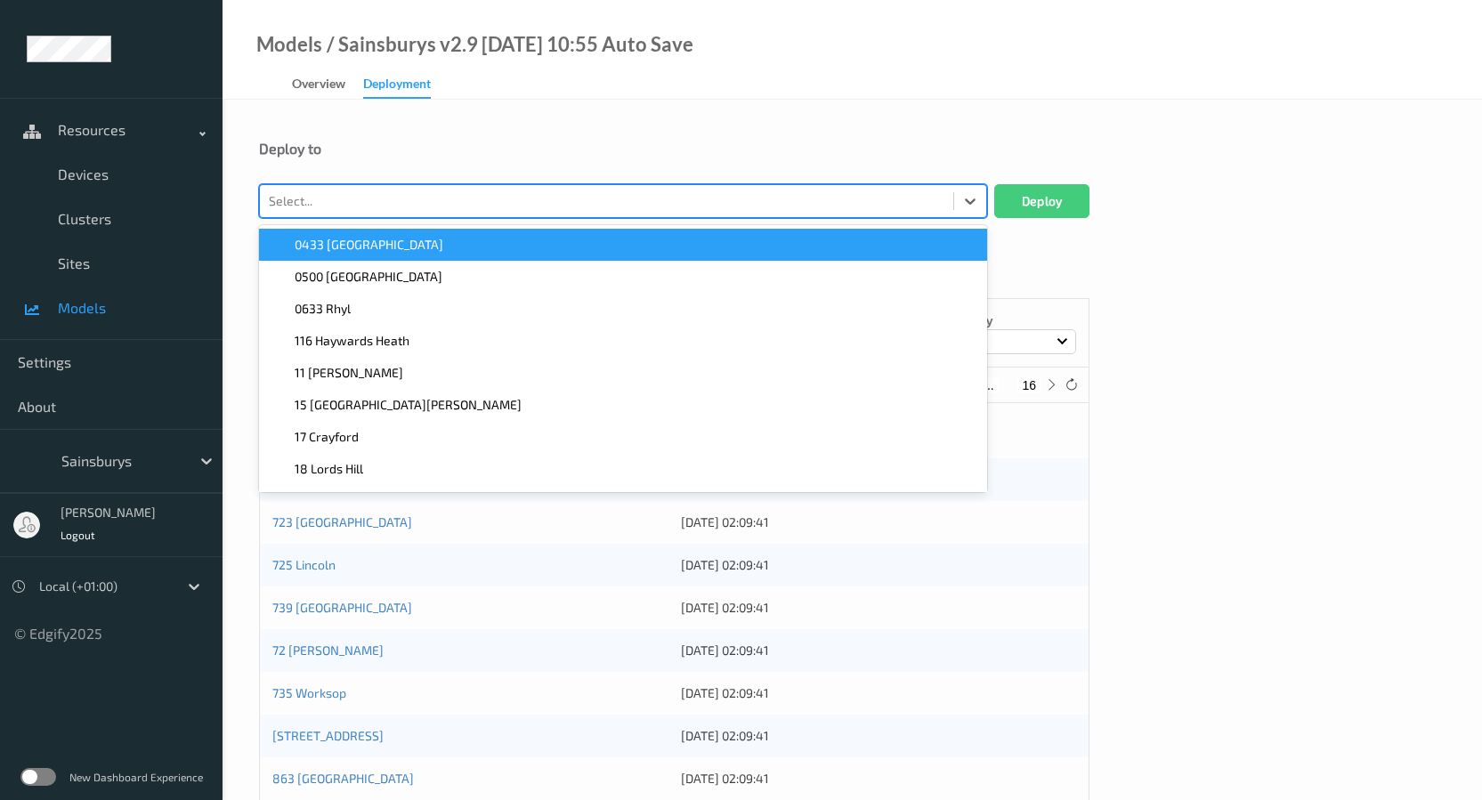
click at [403, 190] on div at bounding box center [607, 200] width 676 height 21
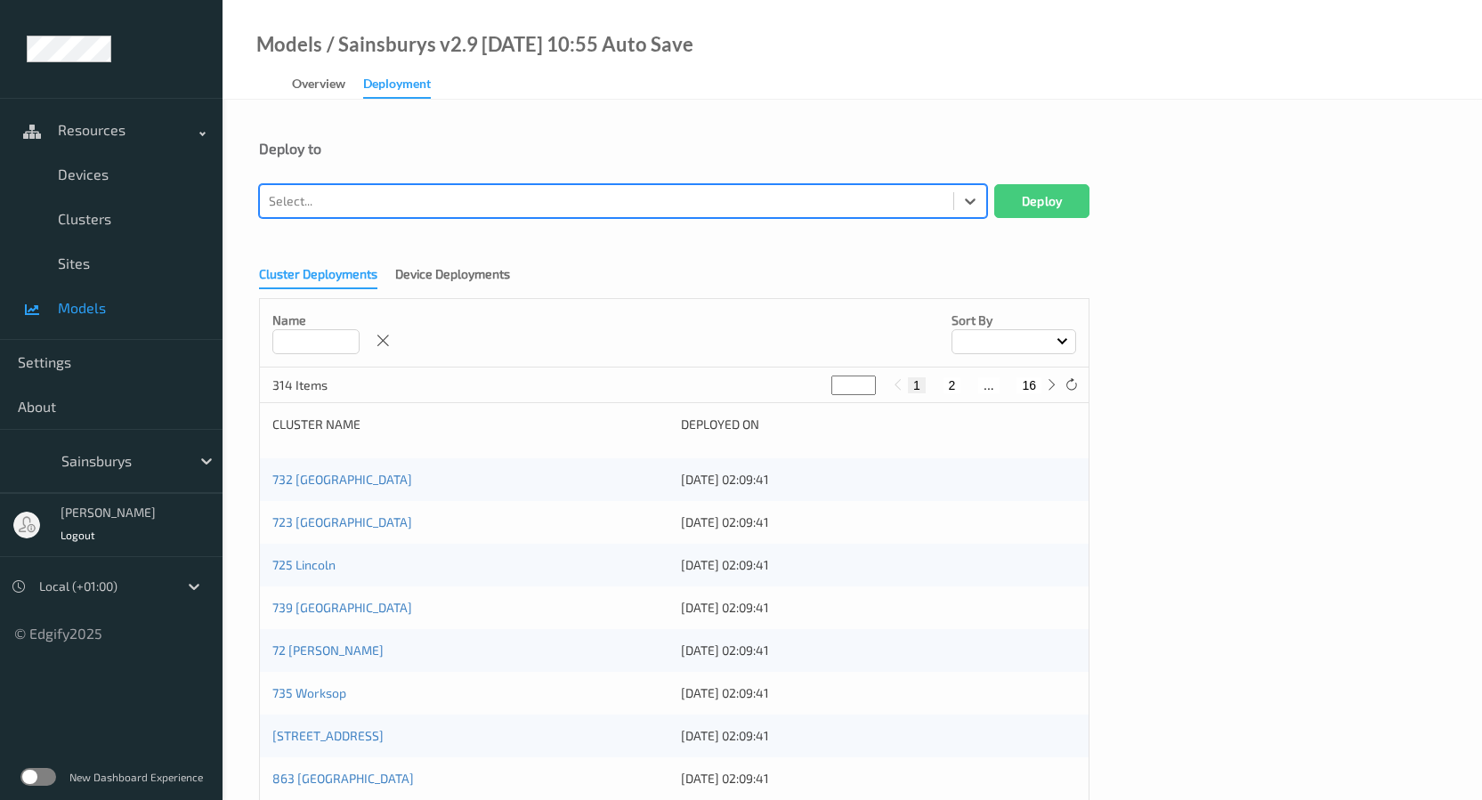
paste input "2258"
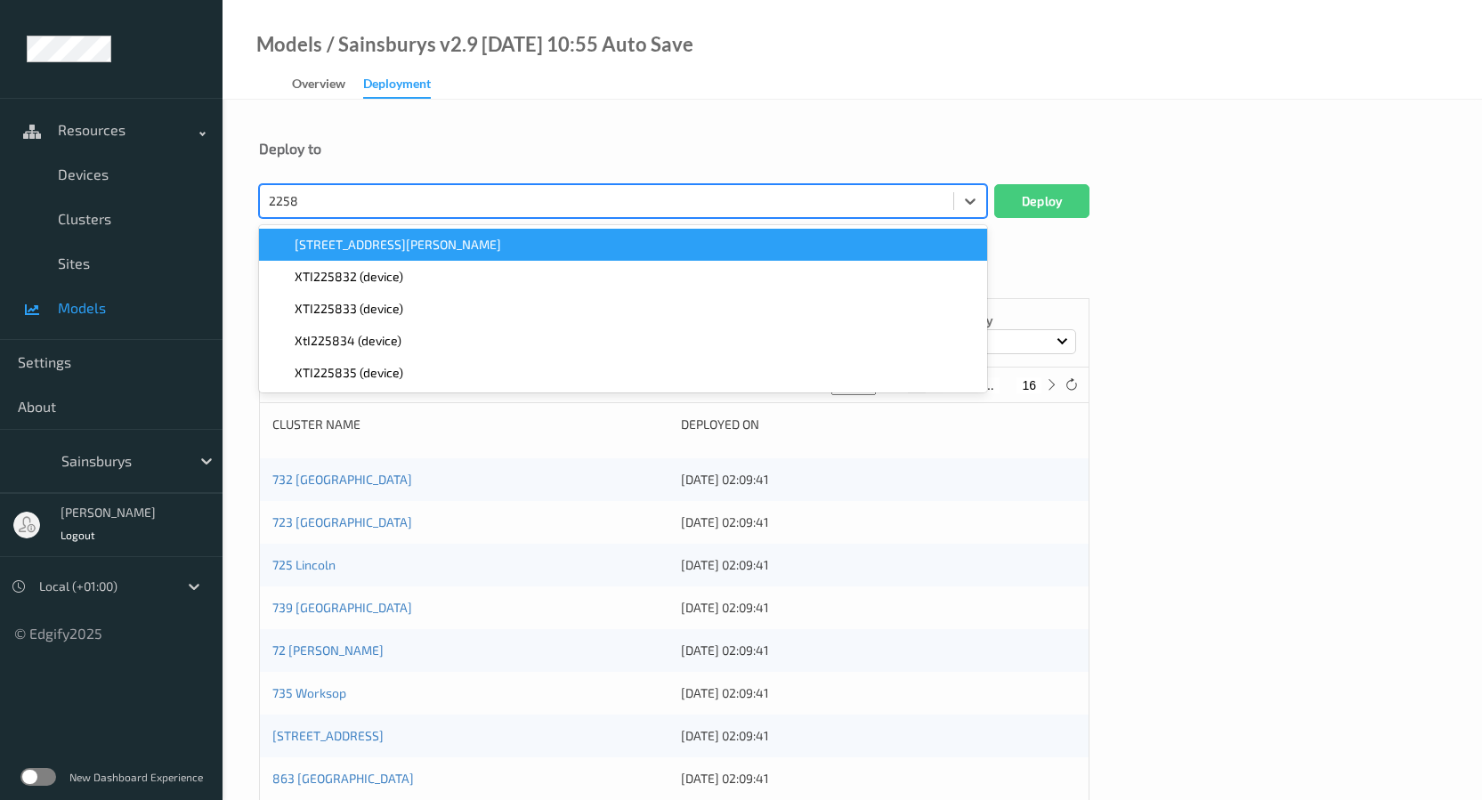
type input "2258"
click at [426, 150] on div "Deploy to" at bounding box center [852, 149] width 1186 height 18
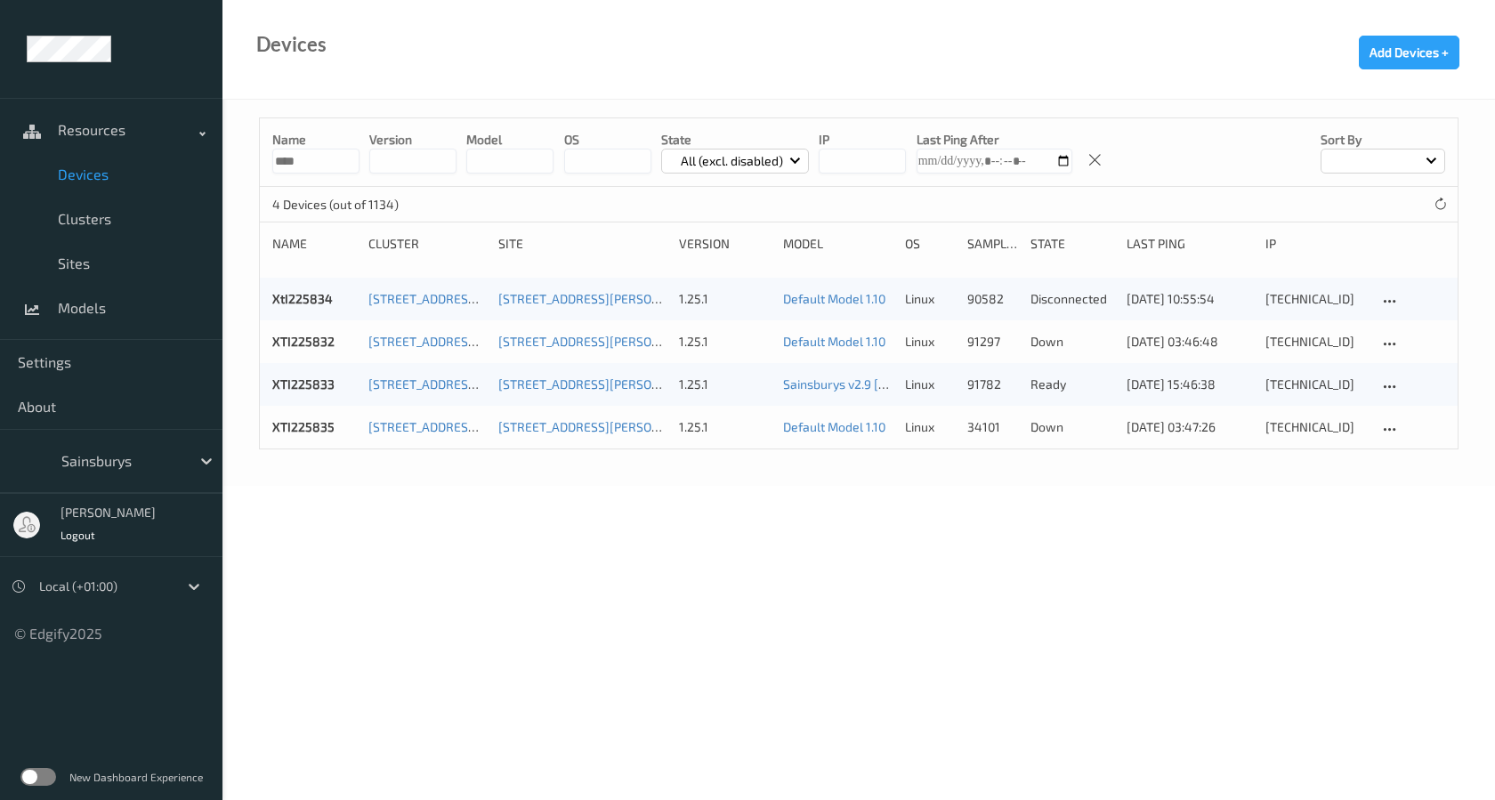
click at [625, 581] on body "Resources Devices Clusters Sites Models Settings About Sainsburys [PERSON_NAME]…" at bounding box center [747, 400] width 1495 height 800
click at [898, 498] on body "Resources Devices Clusters Sites Models Settings About Sainsburys [PERSON_NAME]…" at bounding box center [747, 400] width 1495 height 800
click at [804, 645] on body "Resources Devices Clusters Sites Models Settings About Sainsburys [PERSON_NAME]…" at bounding box center [747, 400] width 1495 height 800
click at [1393, 423] on icon at bounding box center [1389, 430] width 15 height 16
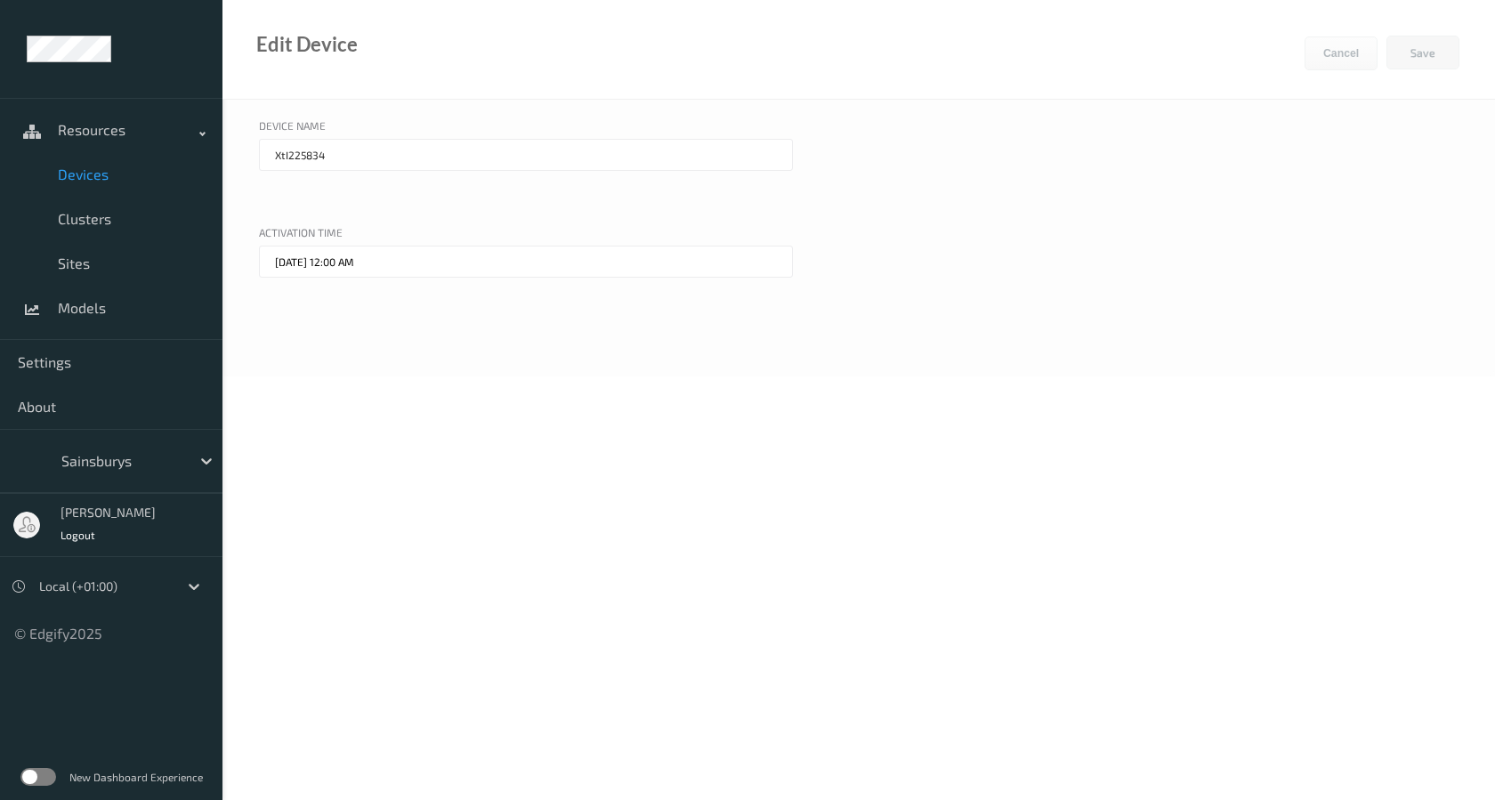
type input "XTI225835"
click at [1304, 63] on div "Edit Device Cancel Save" at bounding box center [859, 50] width 1273 height 100
click at [1311, 61] on button "Cancel" at bounding box center [1341, 53] width 73 height 34
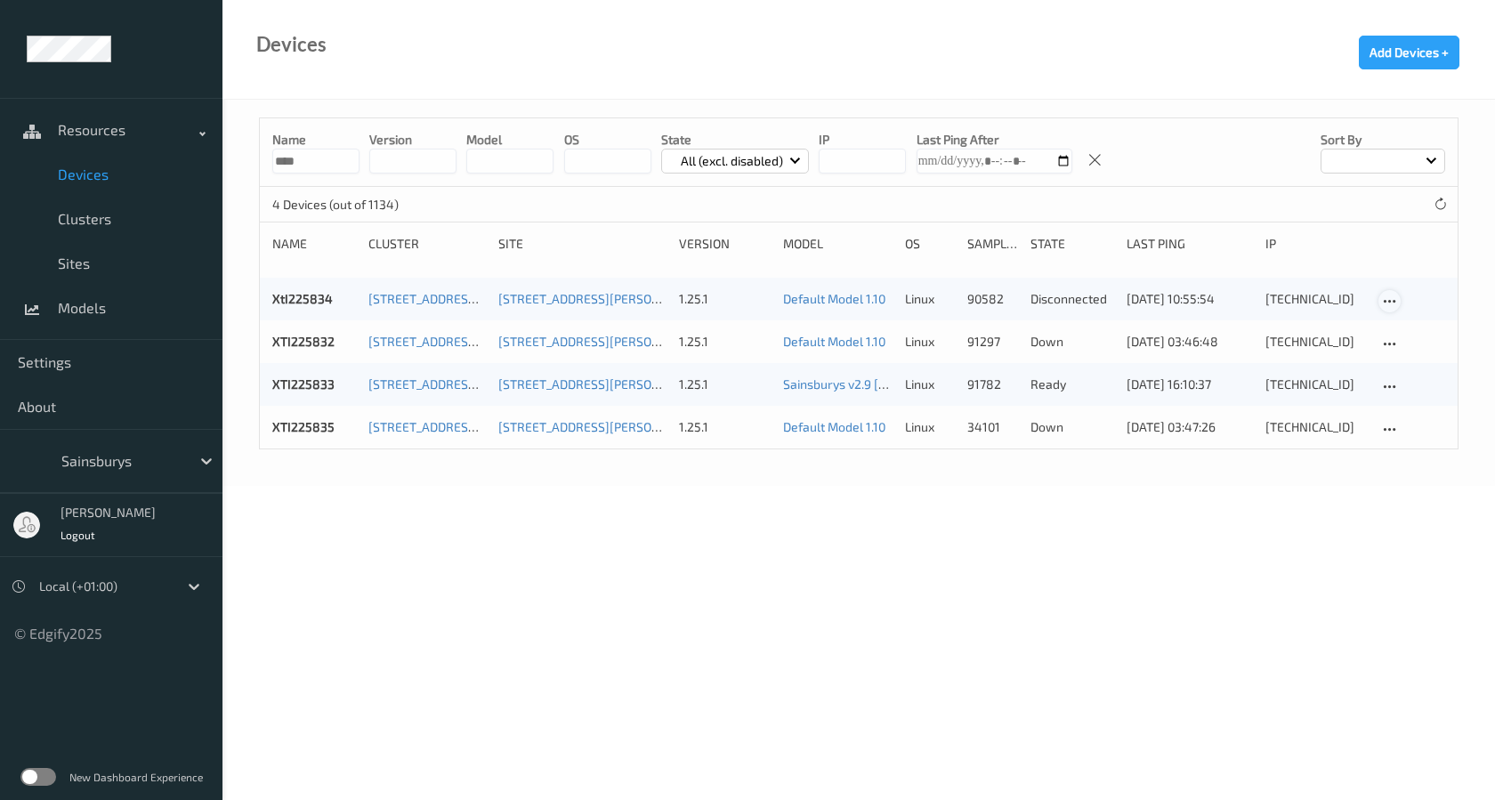
click at [1397, 297] on icon at bounding box center [1389, 302] width 15 height 16
click at [1399, 321] on div at bounding box center [1397, 329] width 15 height 17
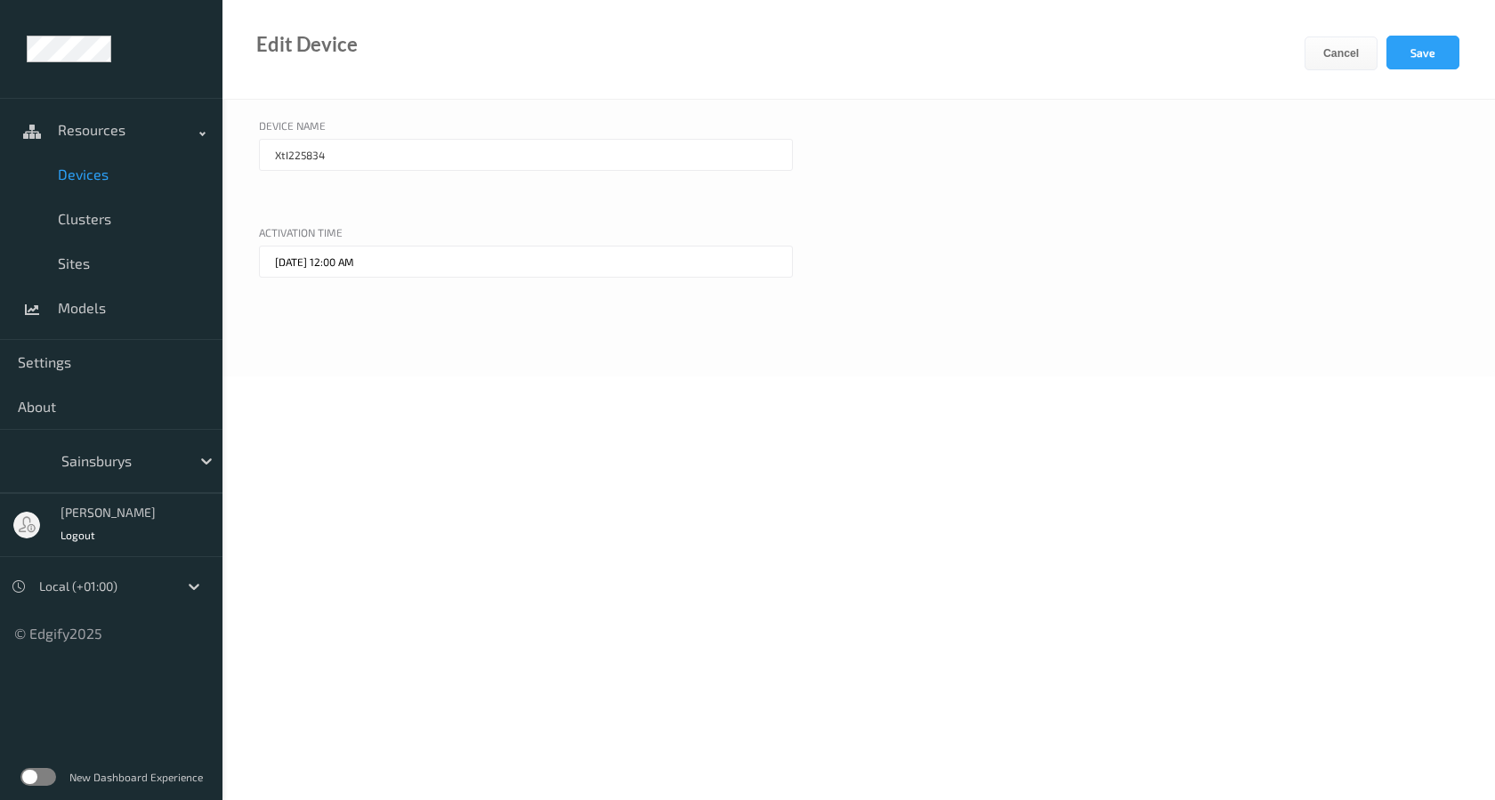
click at [288, 157] on input "XtI225834" at bounding box center [526, 155] width 534 height 32
type input "XTI225834"
click at [1454, 57] on button "Save" at bounding box center [1423, 53] width 73 height 34
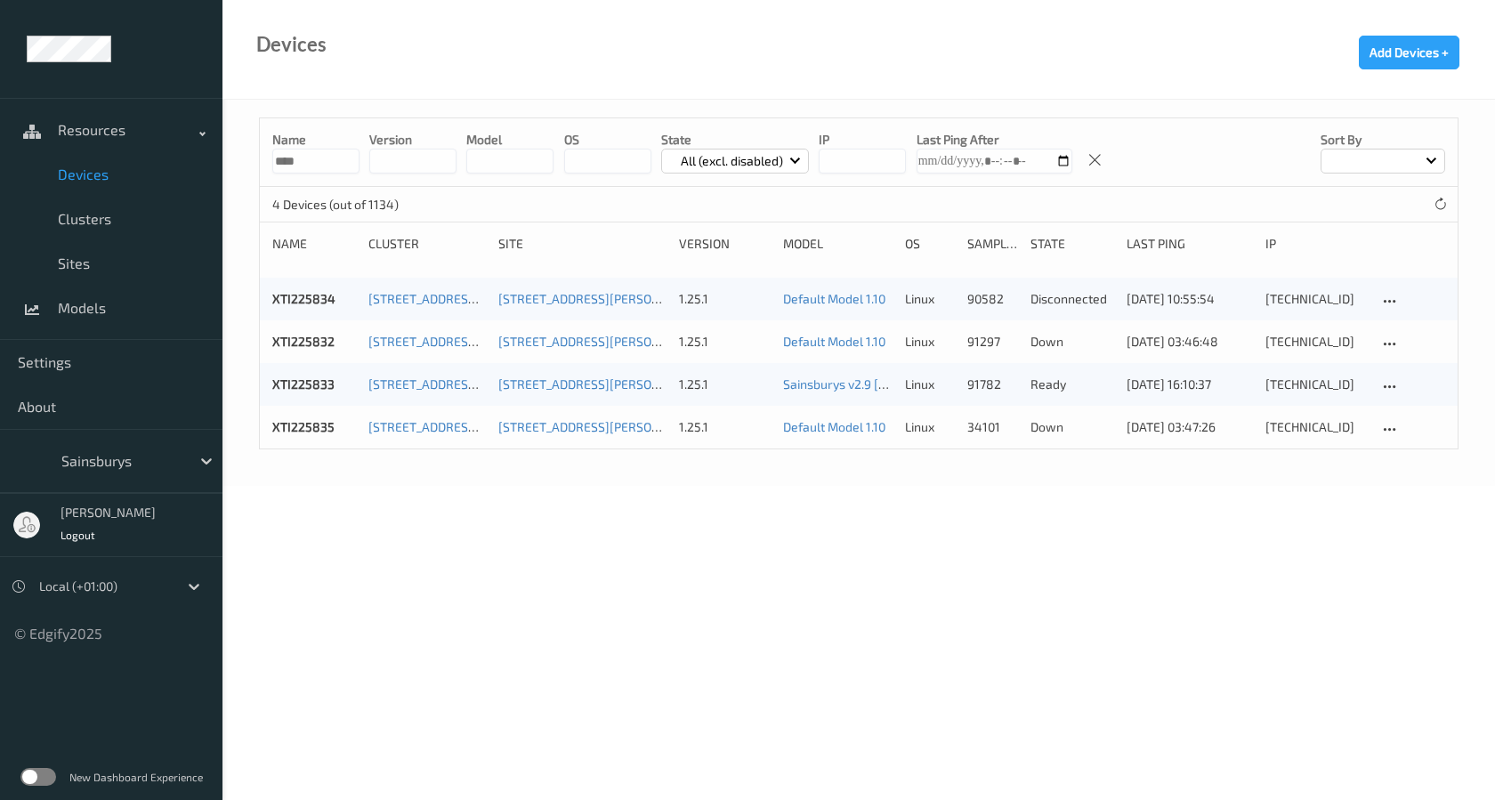
click at [1027, 494] on body "Successfully updated device Resources Devices Clusters Sites Models Settings Ab…" at bounding box center [747, 400] width 1495 height 800
click at [1382, 300] on icon at bounding box center [1389, 302] width 15 height 16
click at [1074, 576] on body "Resources Devices Clusters Sites Models Settings About Sainsburys [PERSON_NAME]…" at bounding box center [747, 400] width 1495 height 800
drag, startPoint x: 311, startPoint y: 160, endPoint x: 232, endPoint y: 158, distance: 78.3
click at [232, 158] on div "Name **** version model OS State All (excl. disabled) IP Last Ping After Sort b…" at bounding box center [859, 293] width 1273 height 386
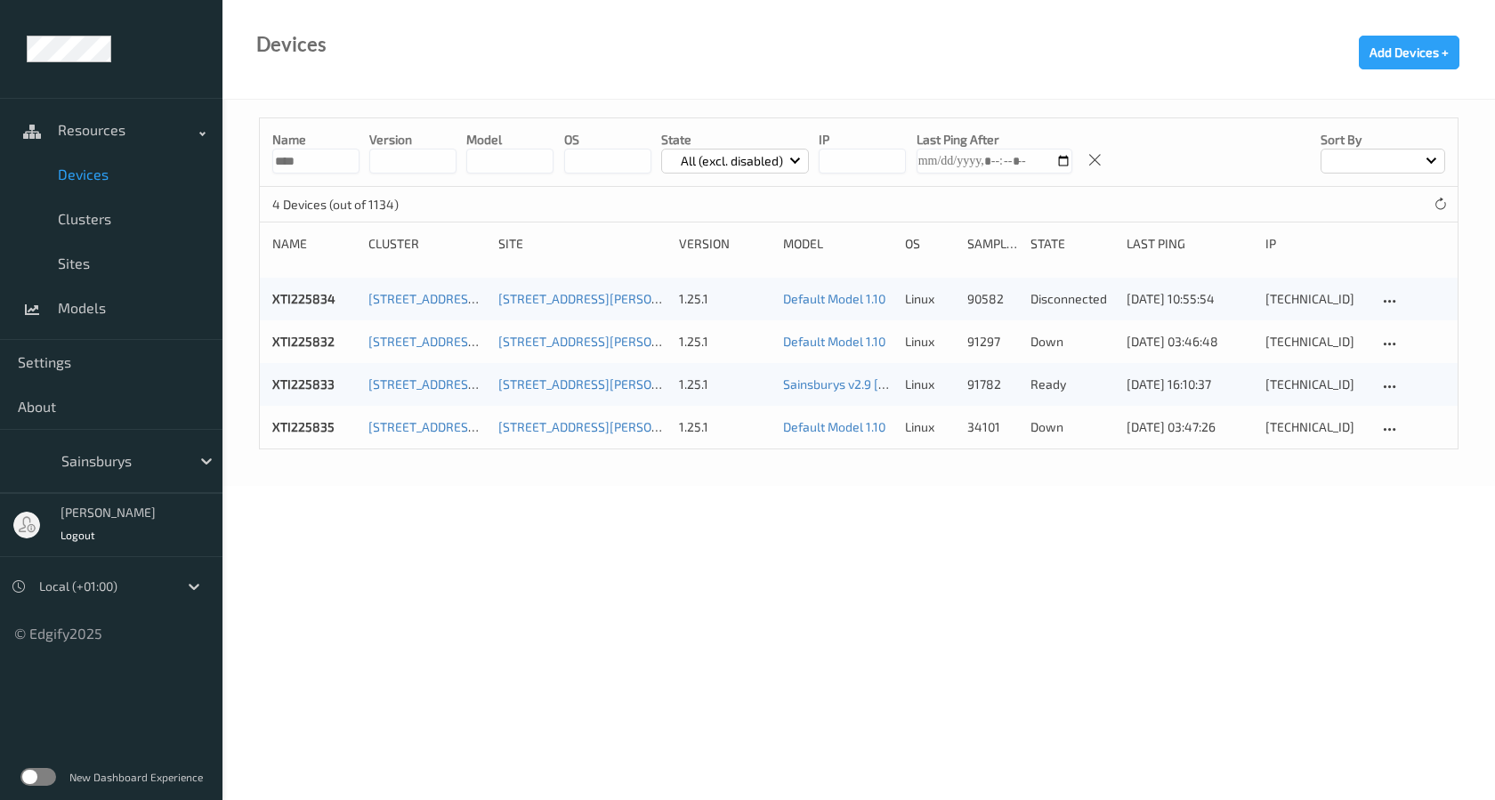
click at [150, 181] on span "Devices" at bounding box center [131, 175] width 147 height 18
click at [1380, 431] on div at bounding box center [1390, 429] width 22 height 22
click at [1146, 491] on body "Resources Devices Clusters Sites Models Settings About Sainsburys [PERSON_NAME]…" at bounding box center [747, 400] width 1495 height 800
click at [423, 433] on link "[STREET_ADDRESS][PERSON_NAME]" at bounding box center [471, 426] width 206 height 15
click at [1437, 209] on icon at bounding box center [1440, 204] width 13 height 13
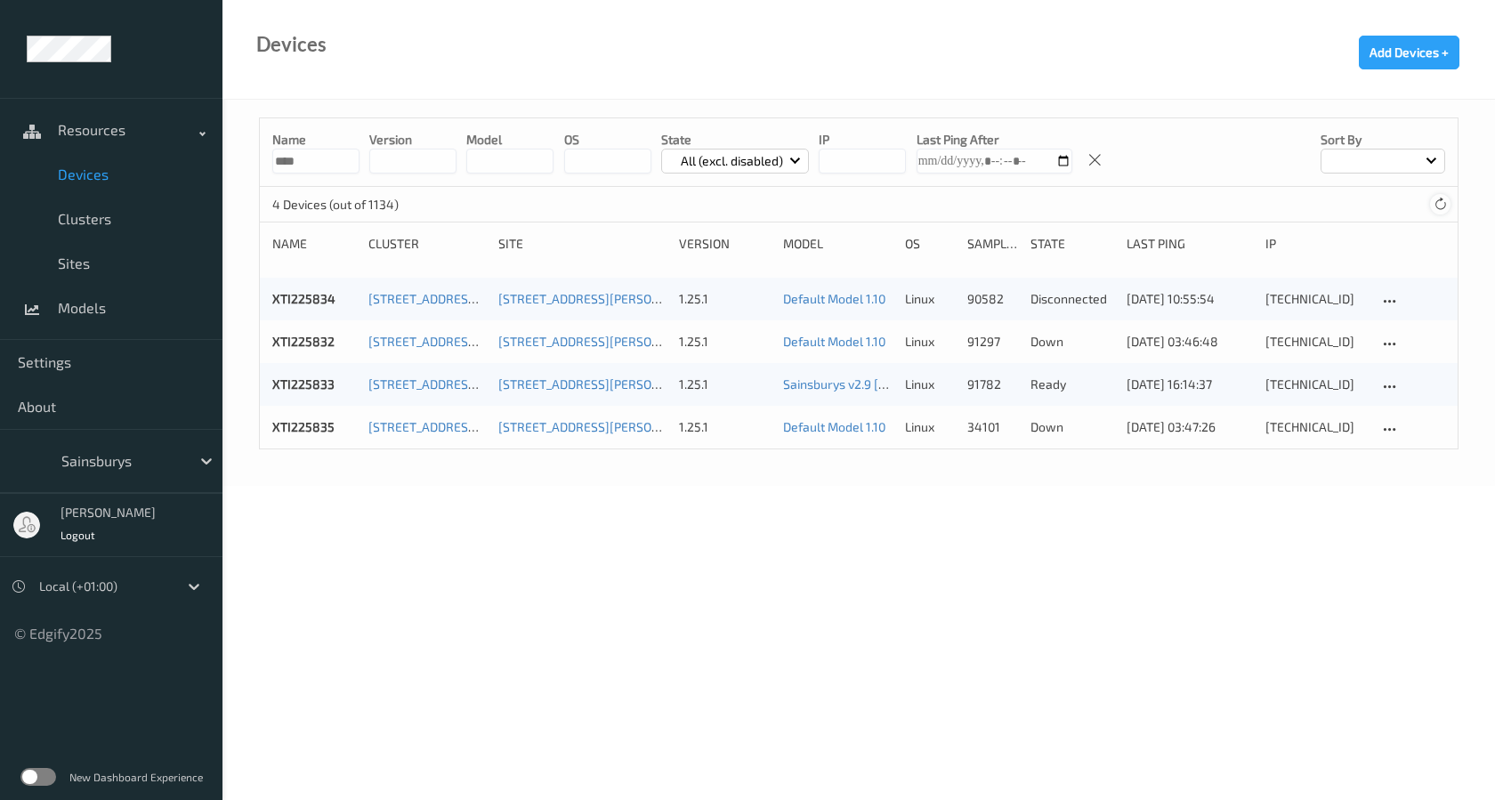
click at [1437, 209] on icon at bounding box center [1440, 204] width 13 height 13
click at [467, 345] on link "[STREET_ADDRESS][PERSON_NAME]" at bounding box center [471, 341] width 206 height 15
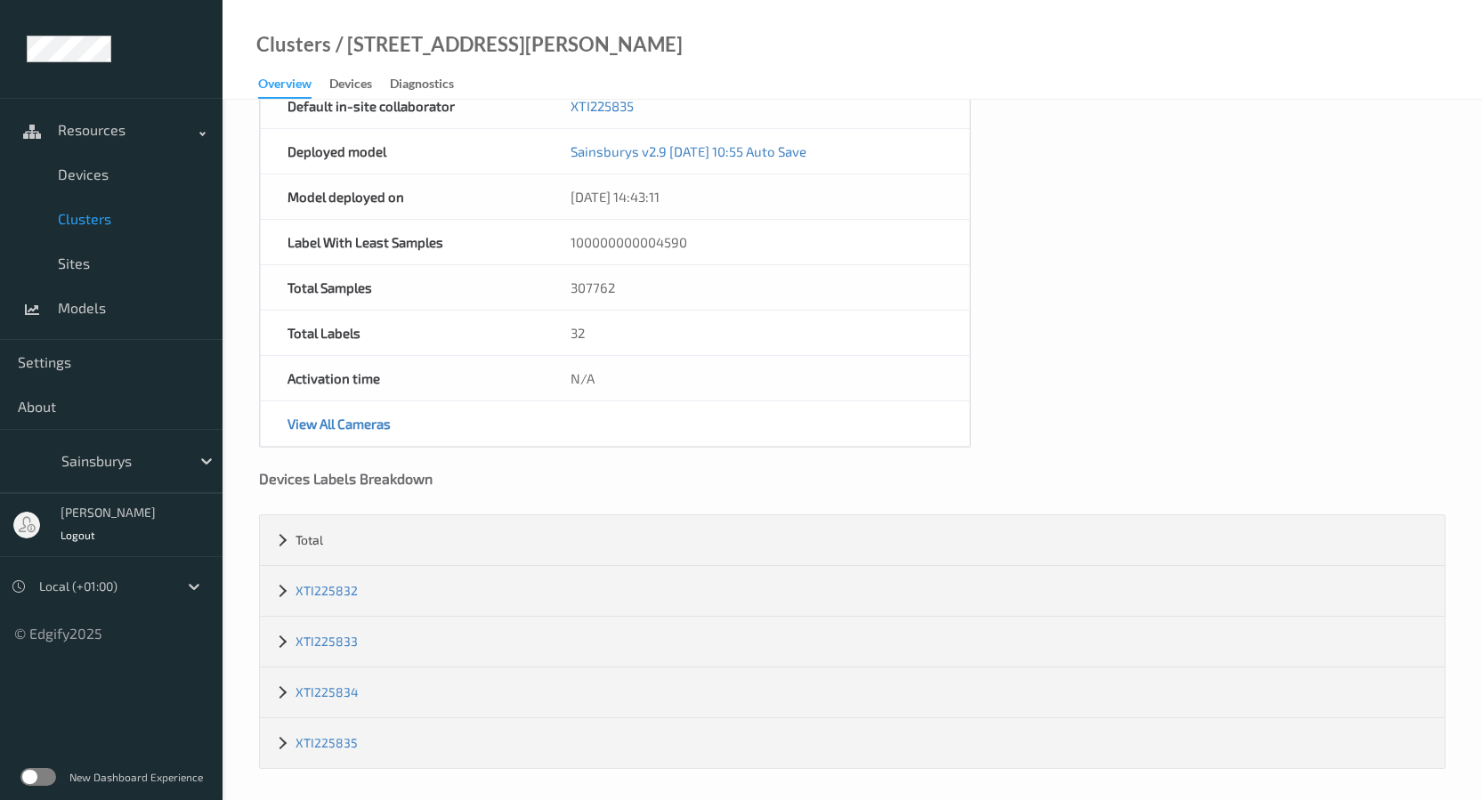
scroll to position [174, 0]
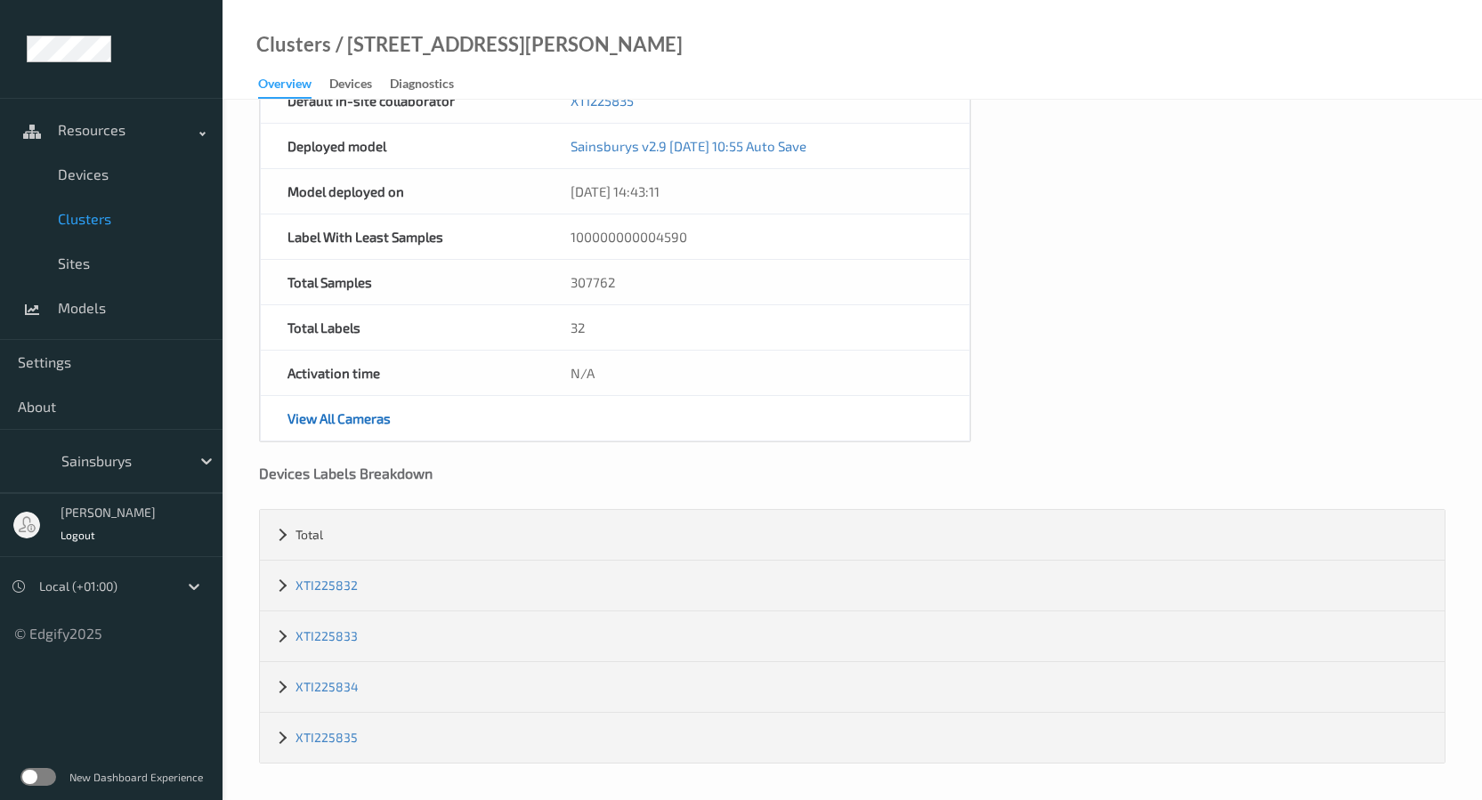
click at [340, 424] on link "View All Cameras" at bounding box center [338, 418] width 103 height 16
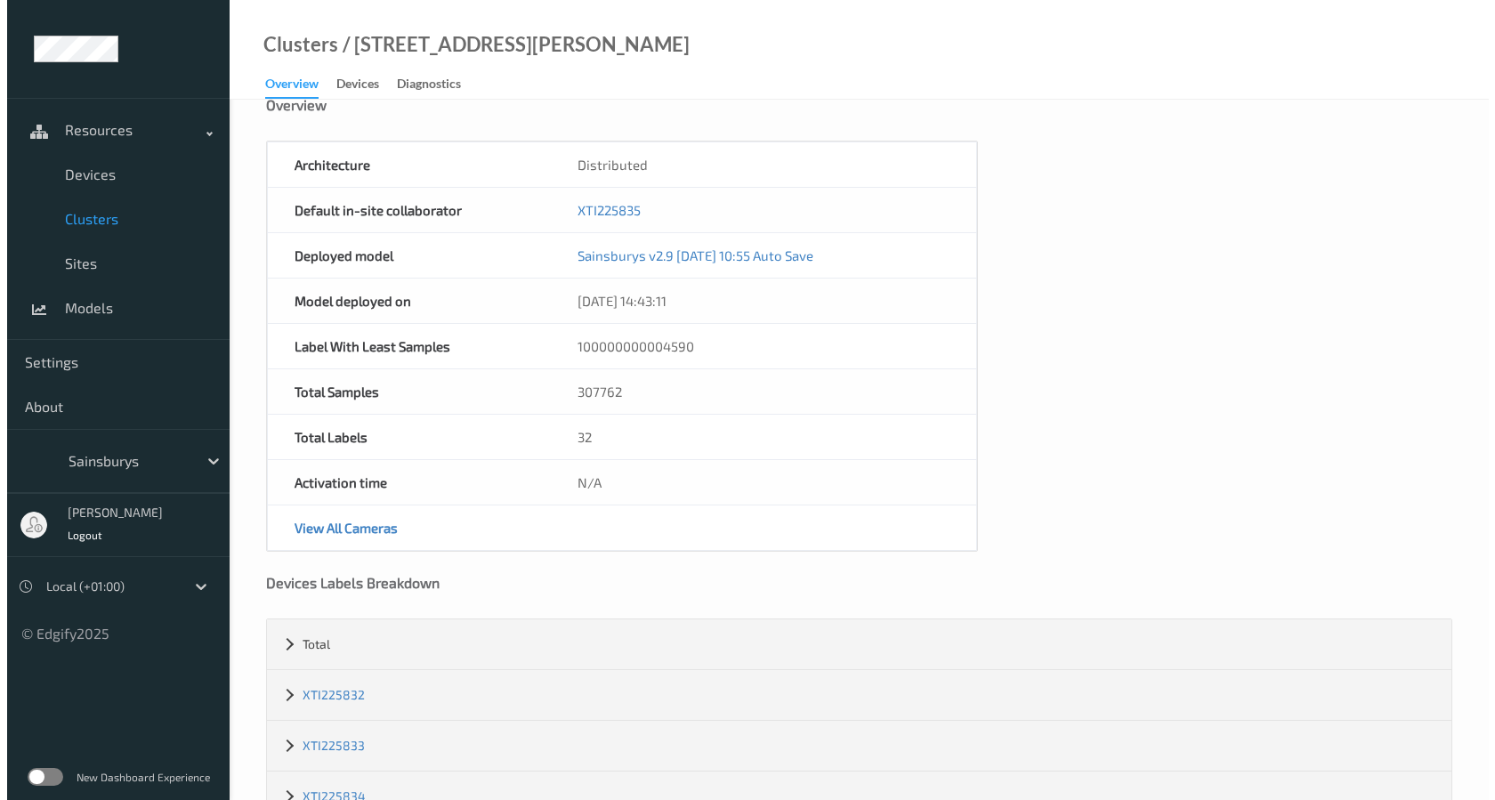
scroll to position [0, 0]
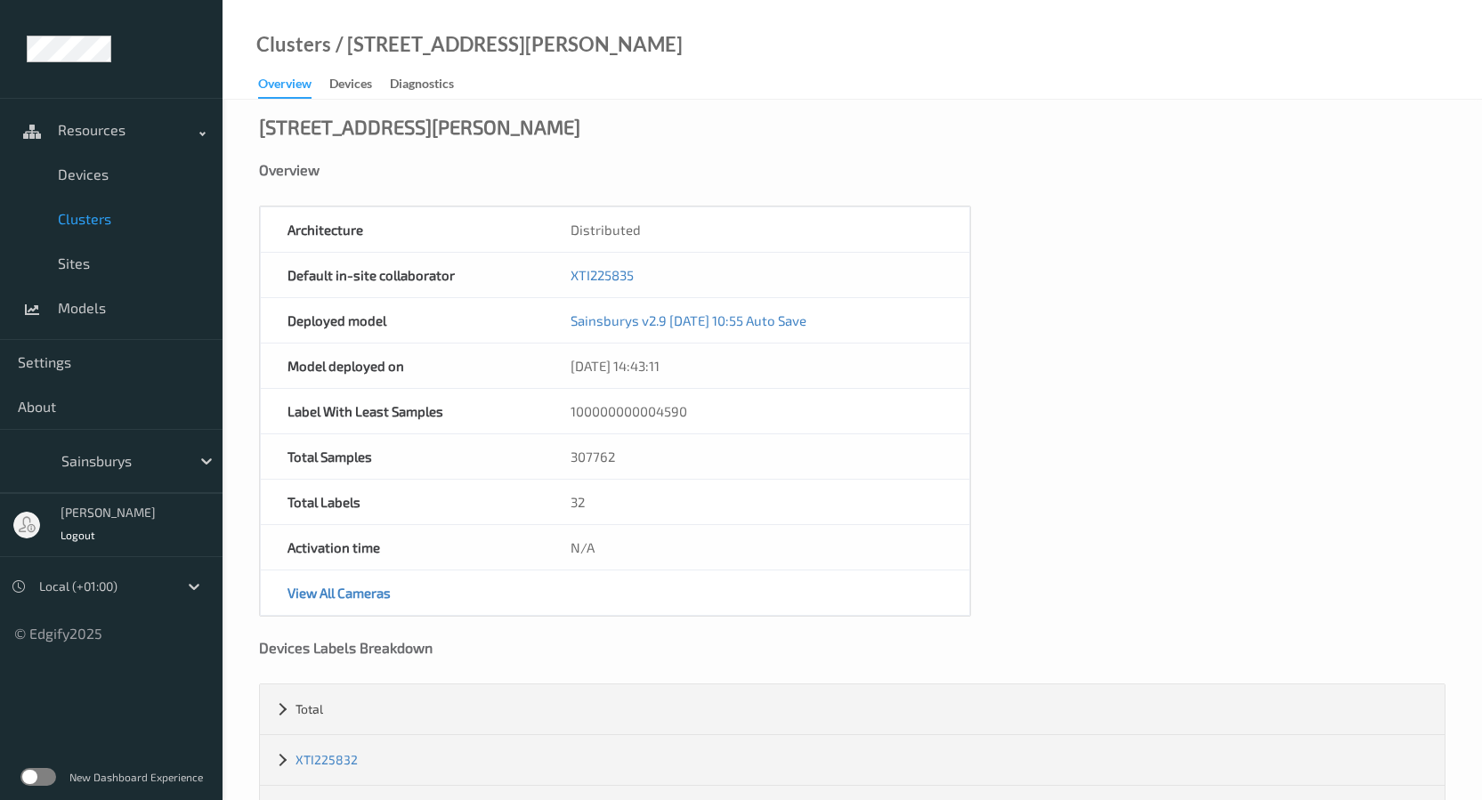
click at [302, 85] on div "Overview" at bounding box center [284, 87] width 53 height 24
click at [77, 166] on span "Devices" at bounding box center [131, 175] width 147 height 18
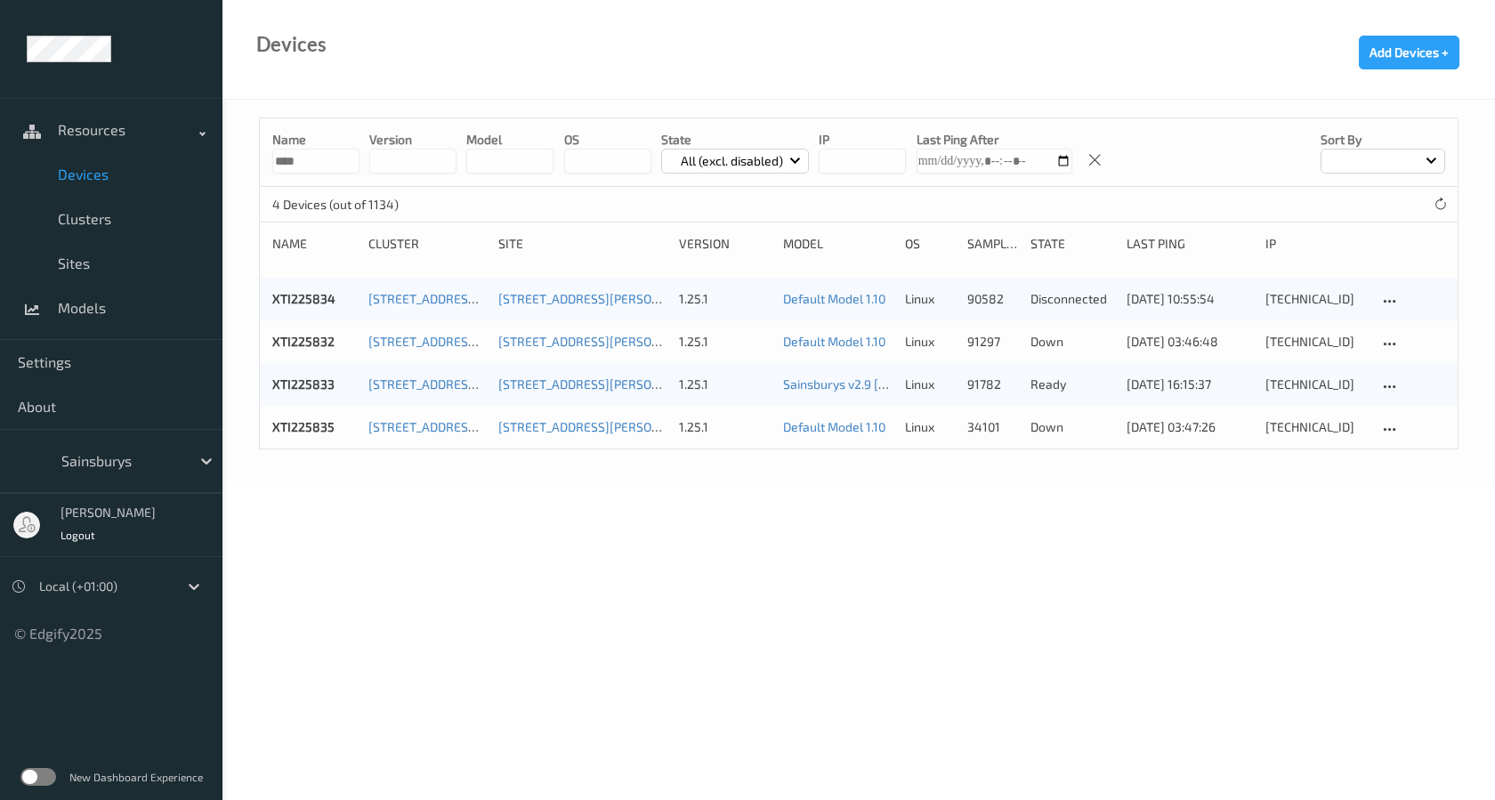
click at [115, 461] on div at bounding box center [121, 460] width 120 height 21
click at [109, 503] on span "Sainsburys" at bounding box center [110, 505] width 70 height 18
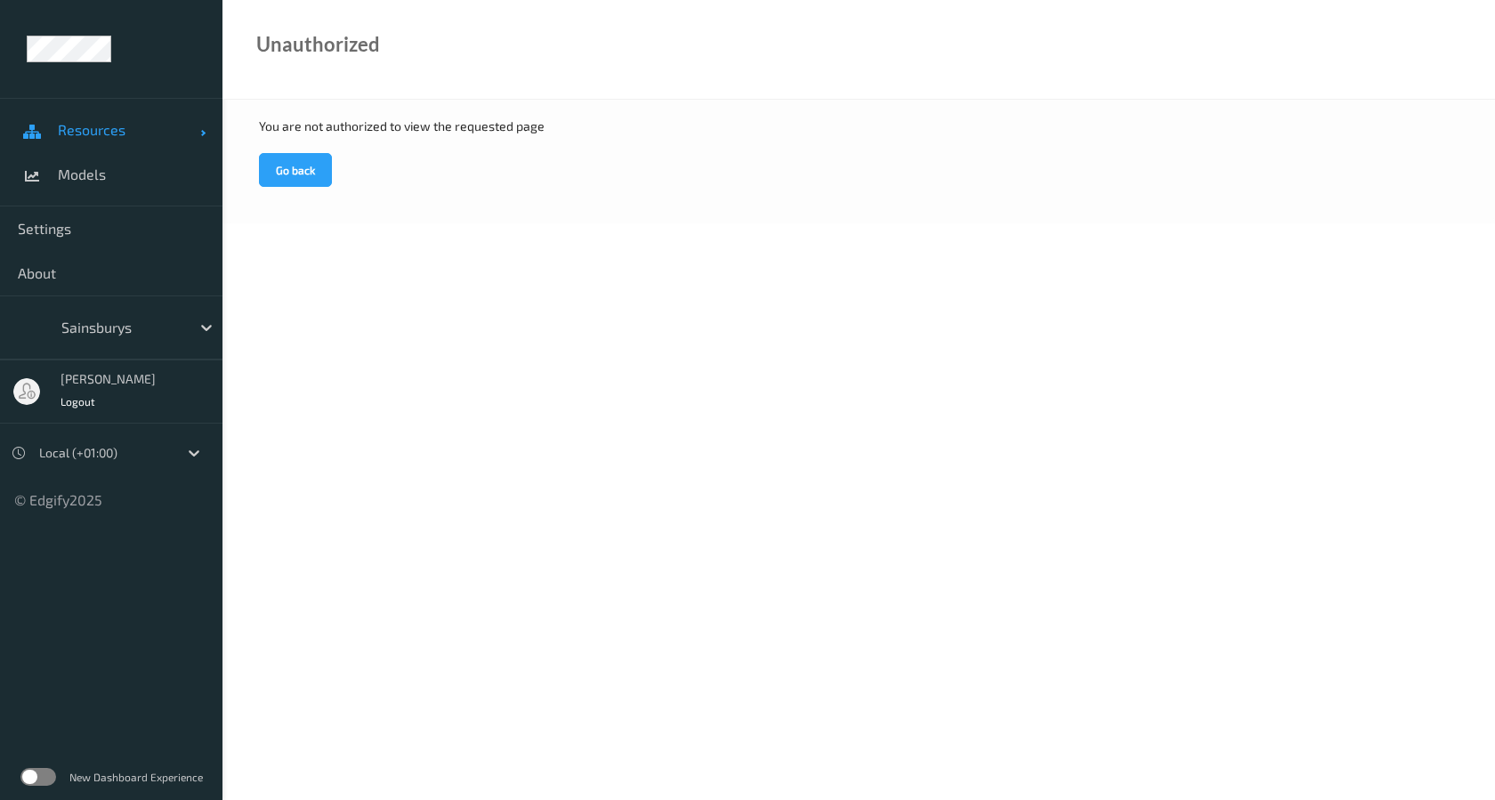
click at [100, 135] on span "Resources" at bounding box center [129, 130] width 142 height 18
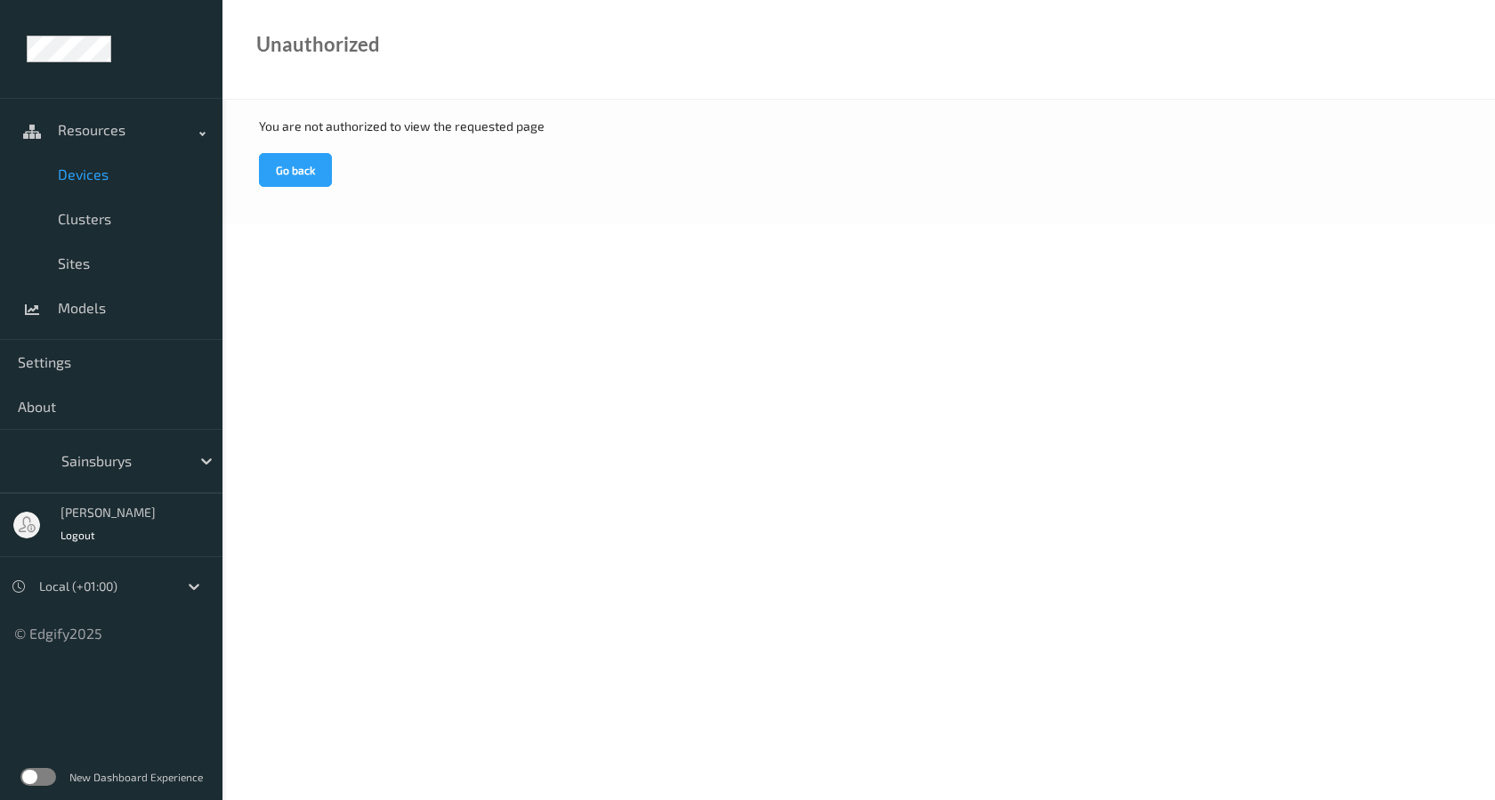
click at [93, 162] on link "Devices" at bounding box center [111, 174] width 223 height 45
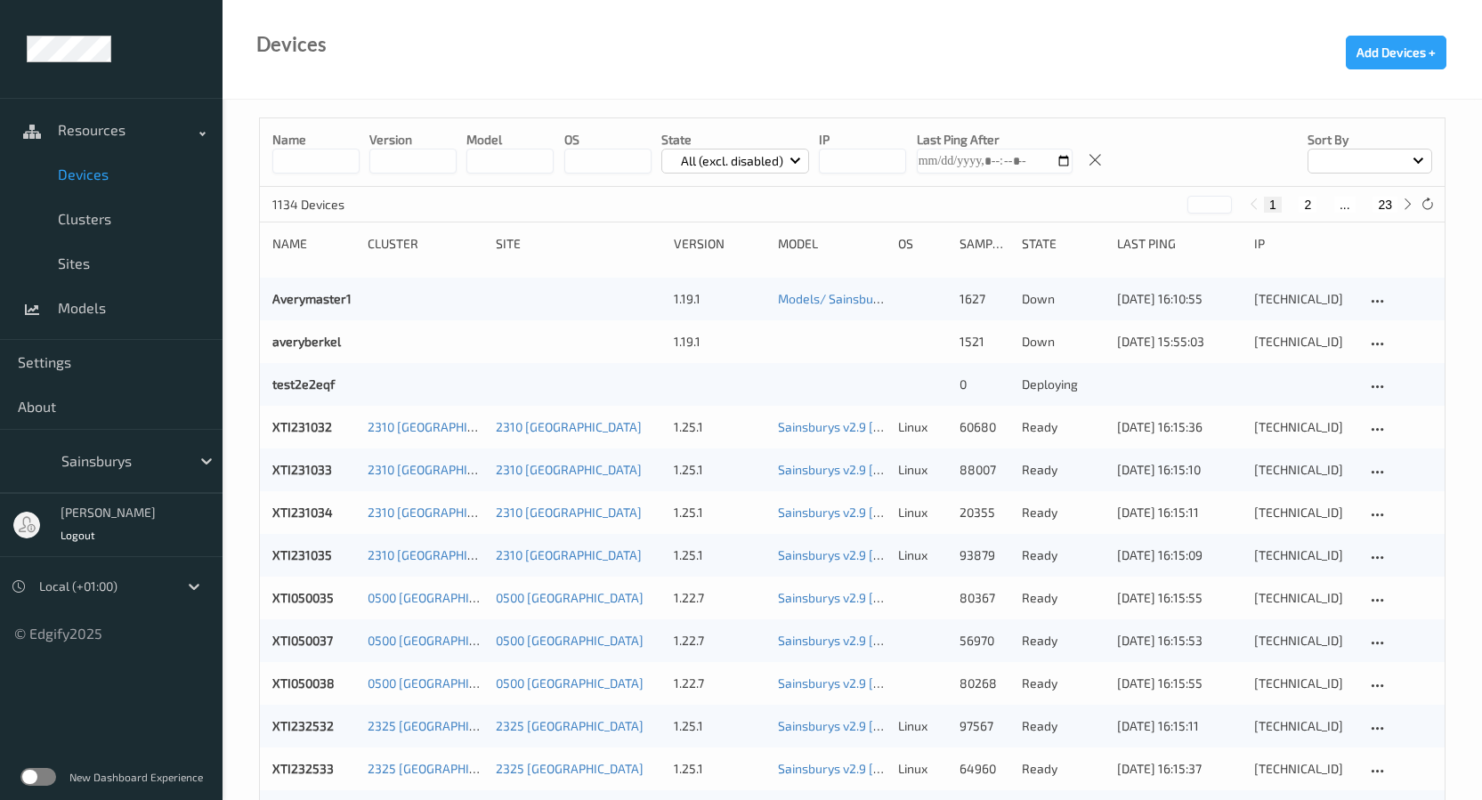
click at [335, 164] on input at bounding box center [315, 161] width 87 height 25
paste input "****"
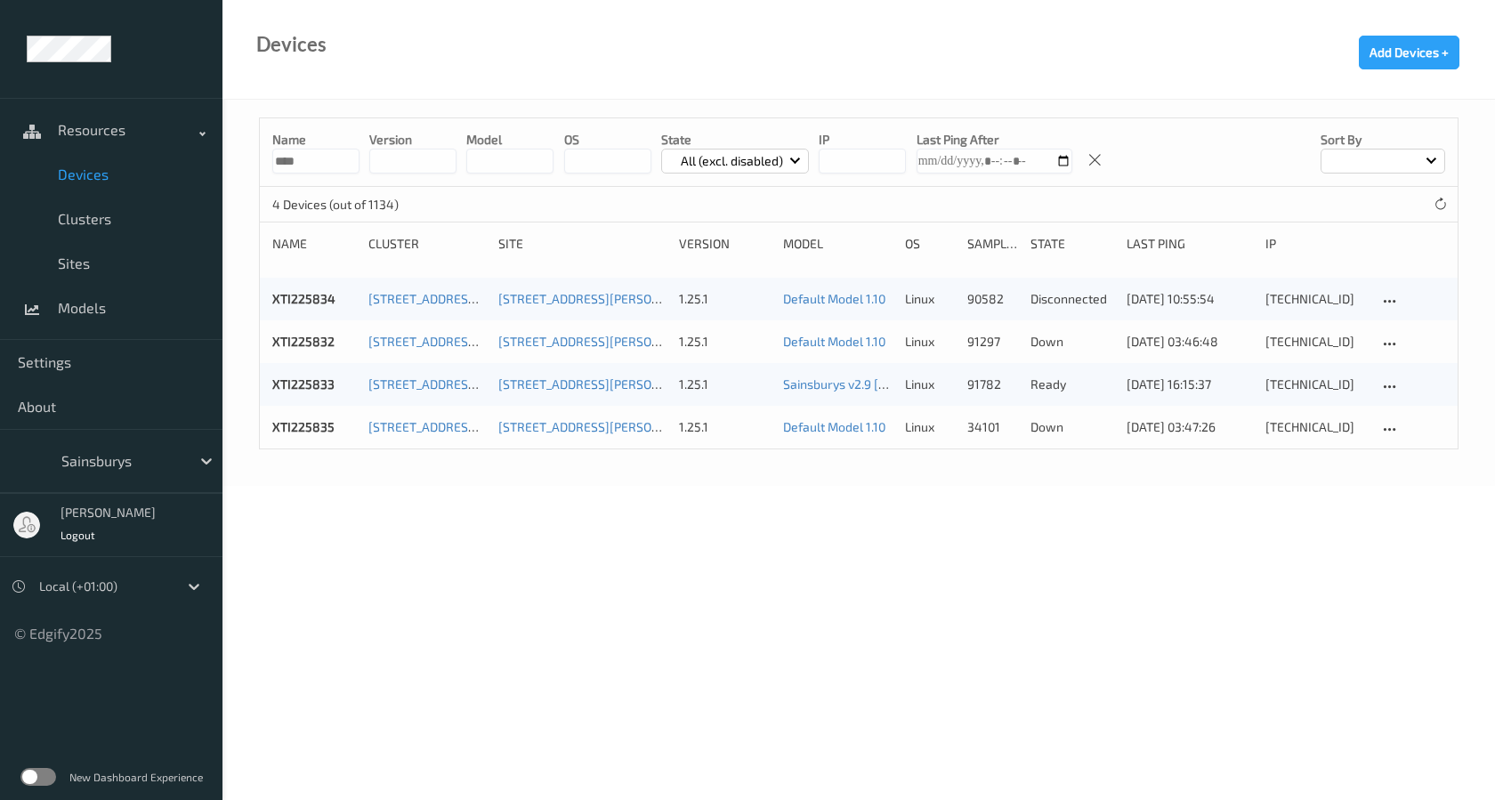
click at [394, 544] on body "Resources Devices Clusters Sites Models Settings About Sainsburys Dan Rickhuss …" at bounding box center [747, 400] width 1495 height 800
click at [328, 168] on input "****" at bounding box center [315, 161] width 87 height 25
type input "****"
click at [479, 529] on body "Resources Devices Clusters Sites Models Settings About Sainsburys Dan Rickhuss …" at bounding box center [747, 400] width 1495 height 800
